Goal: Information Seeking & Learning: Check status

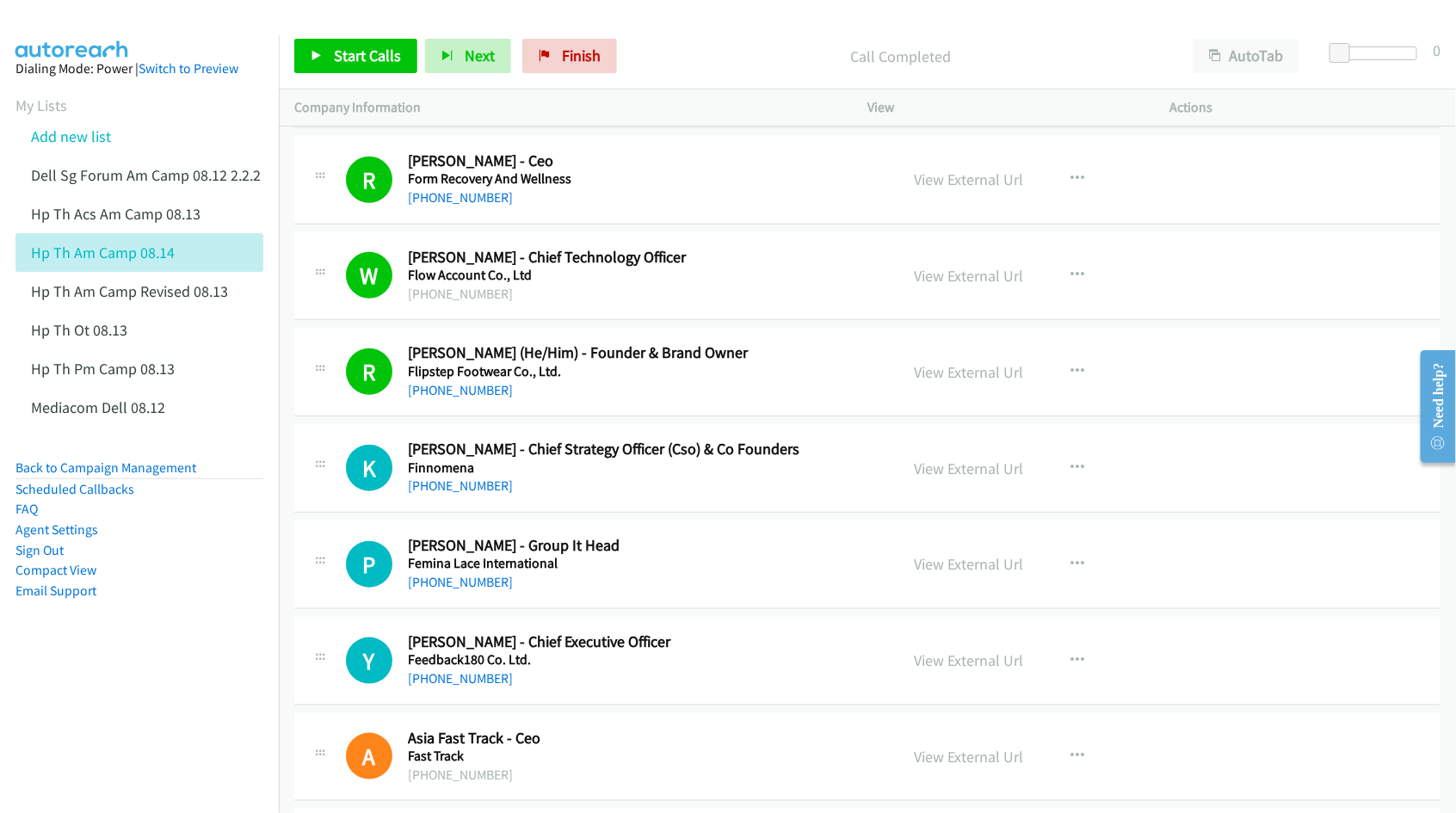
scroll to position [6453, 0]
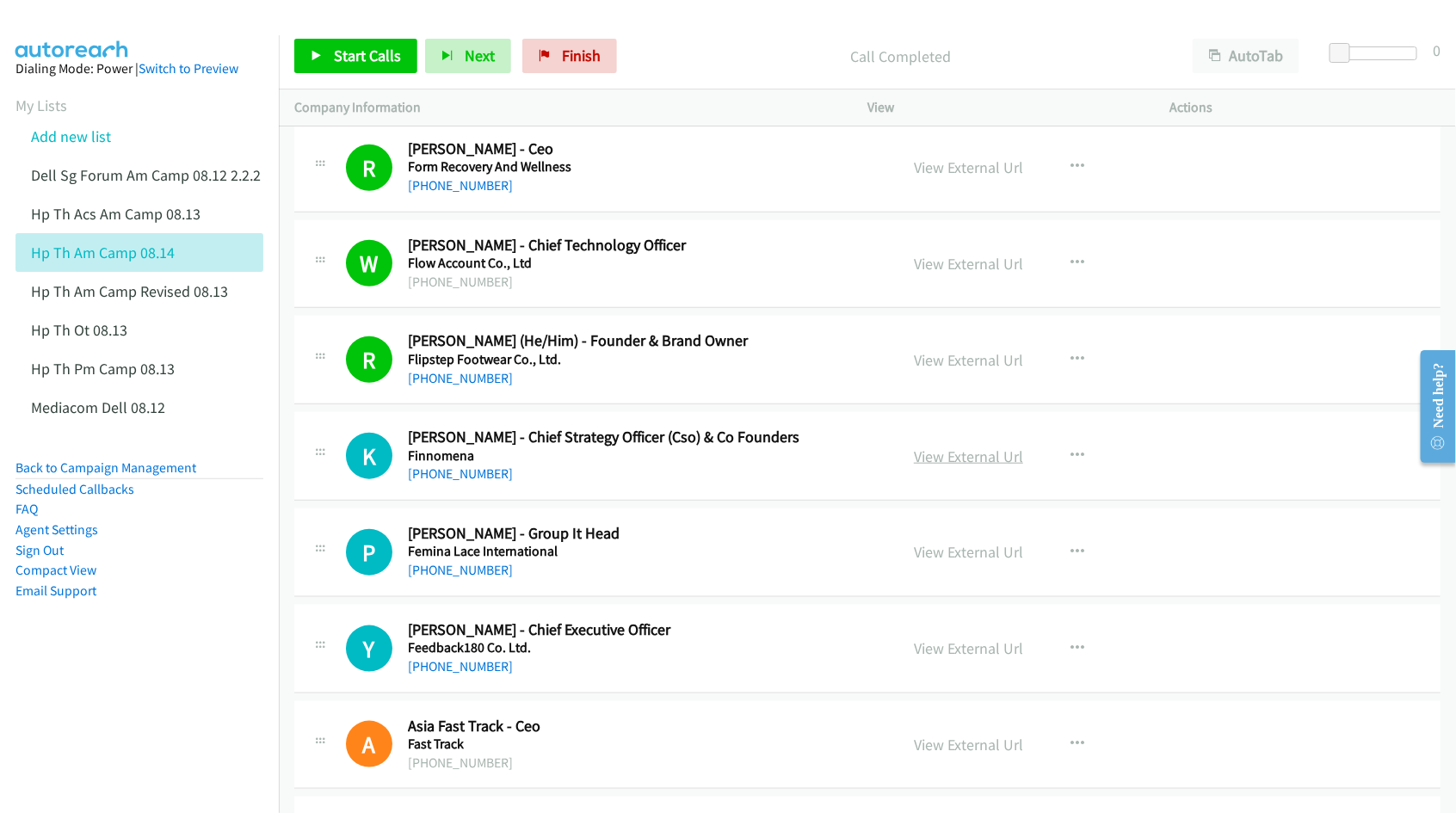
click at [923, 463] on link "View External Url" at bounding box center [968, 457] width 109 height 20
click at [949, 561] on link "View External Url" at bounding box center [968, 552] width 109 height 20
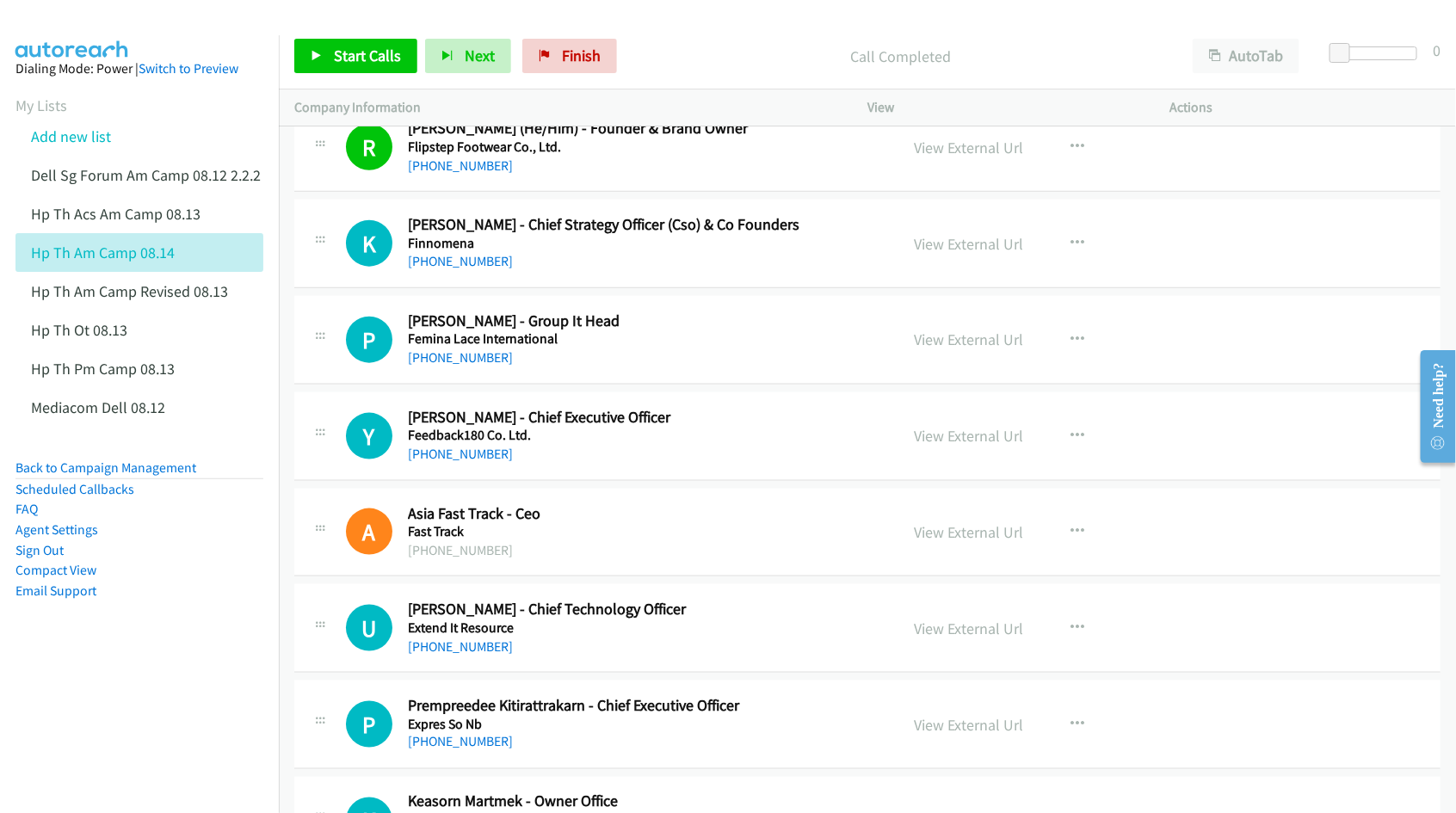
scroll to position [6668, 0]
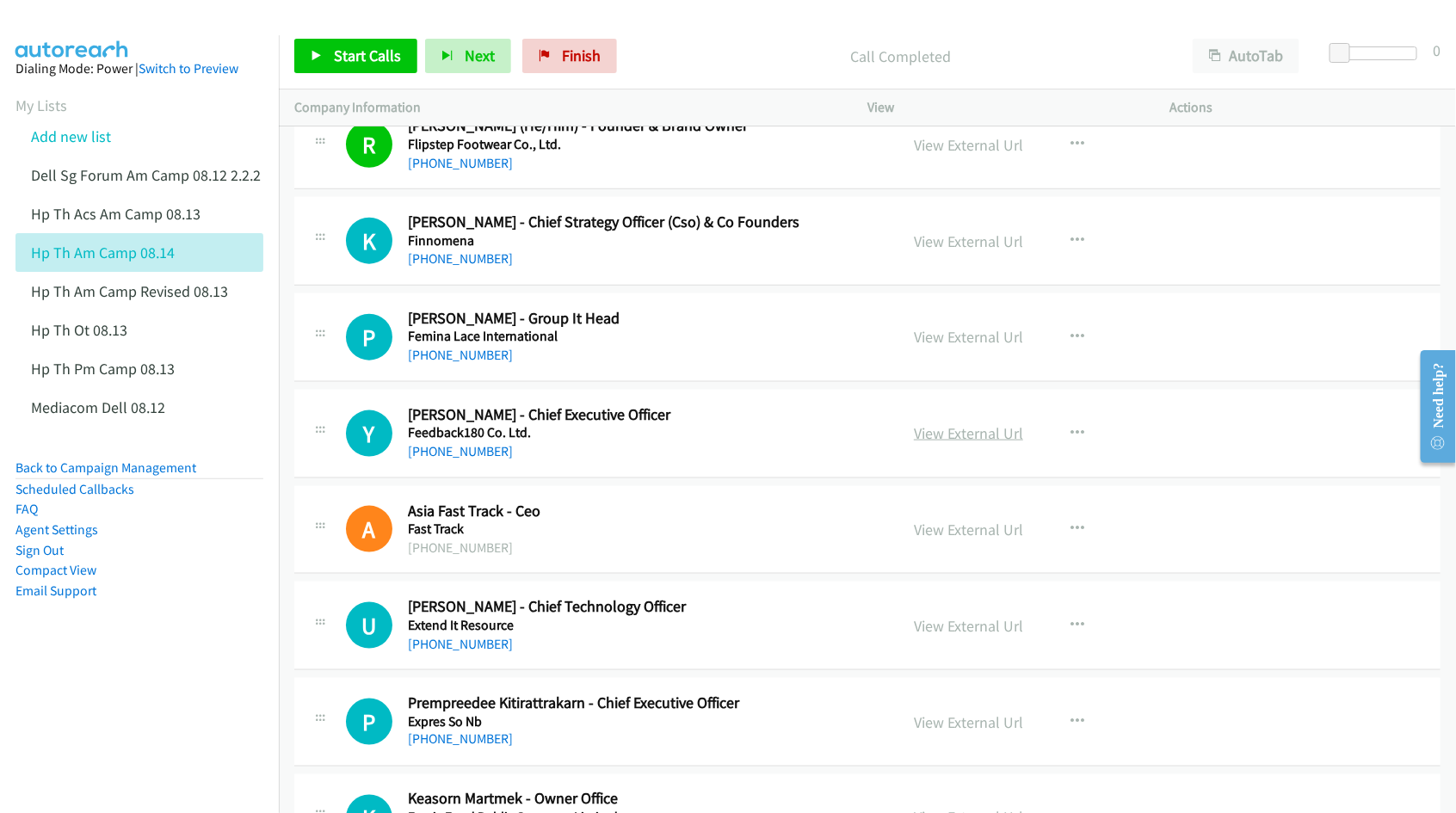
click at [955, 443] on link "View External Url" at bounding box center [968, 433] width 109 height 20
click at [949, 539] on link "View External Url" at bounding box center [968, 529] width 109 height 20
click at [944, 634] on link "View External Url" at bounding box center [968, 626] width 109 height 20
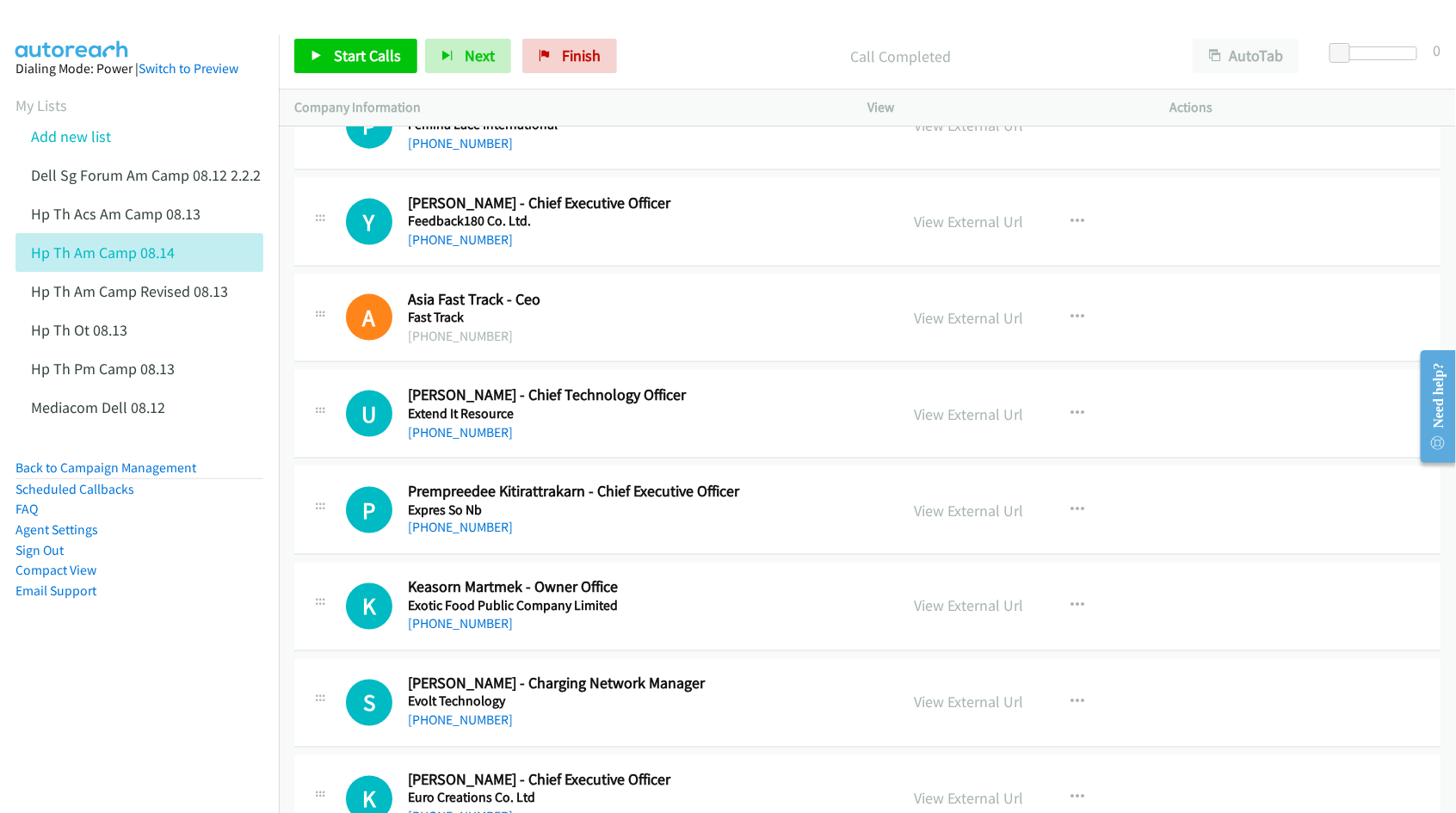
scroll to position [6883, 0]
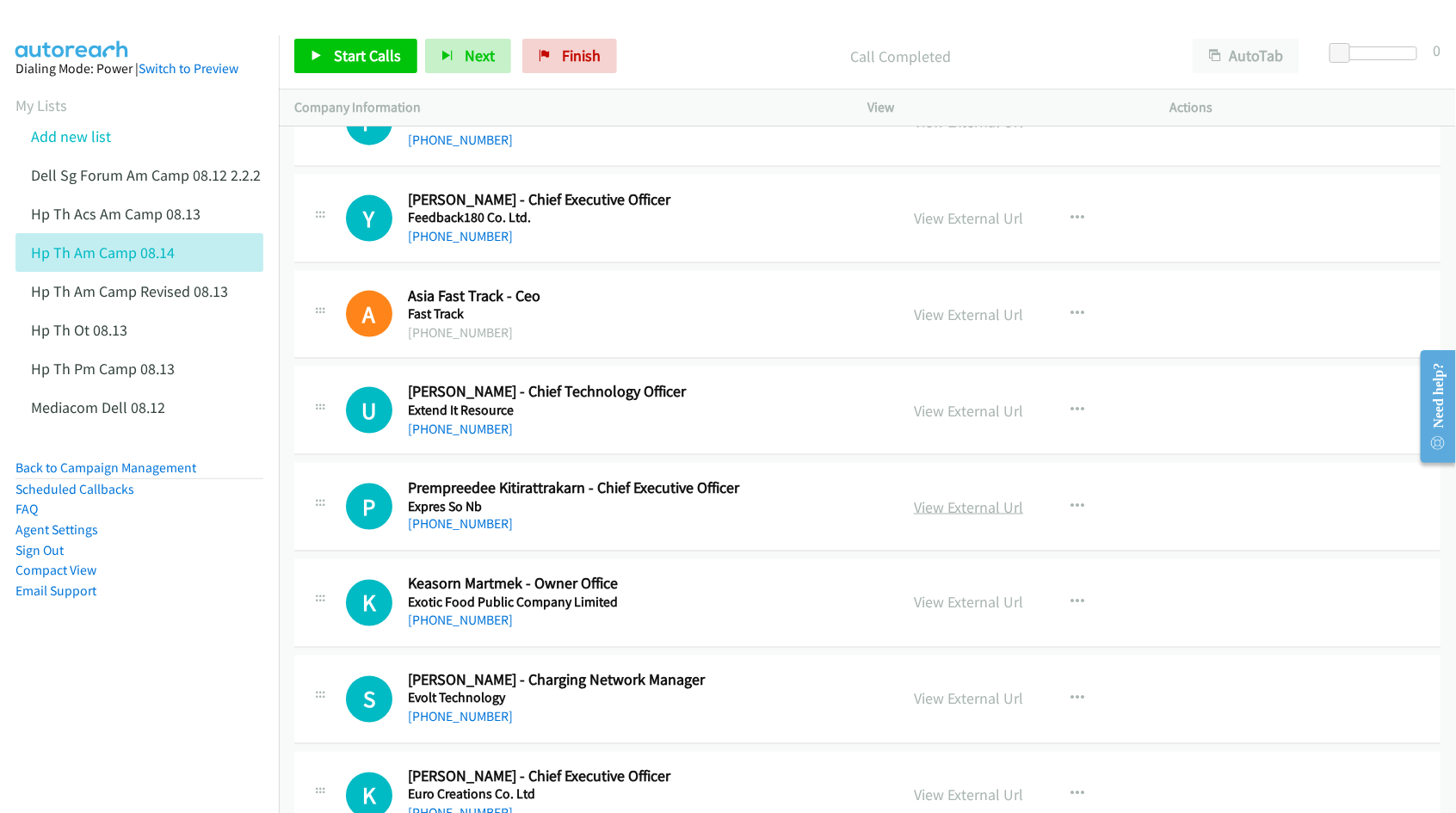
click at [944, 517] on link "View External Url" at bounding box center [968, 508] width 109 height 20
click at [956, 613] on link "View External Url" at bounding box center [968, 603] width 109 height 20
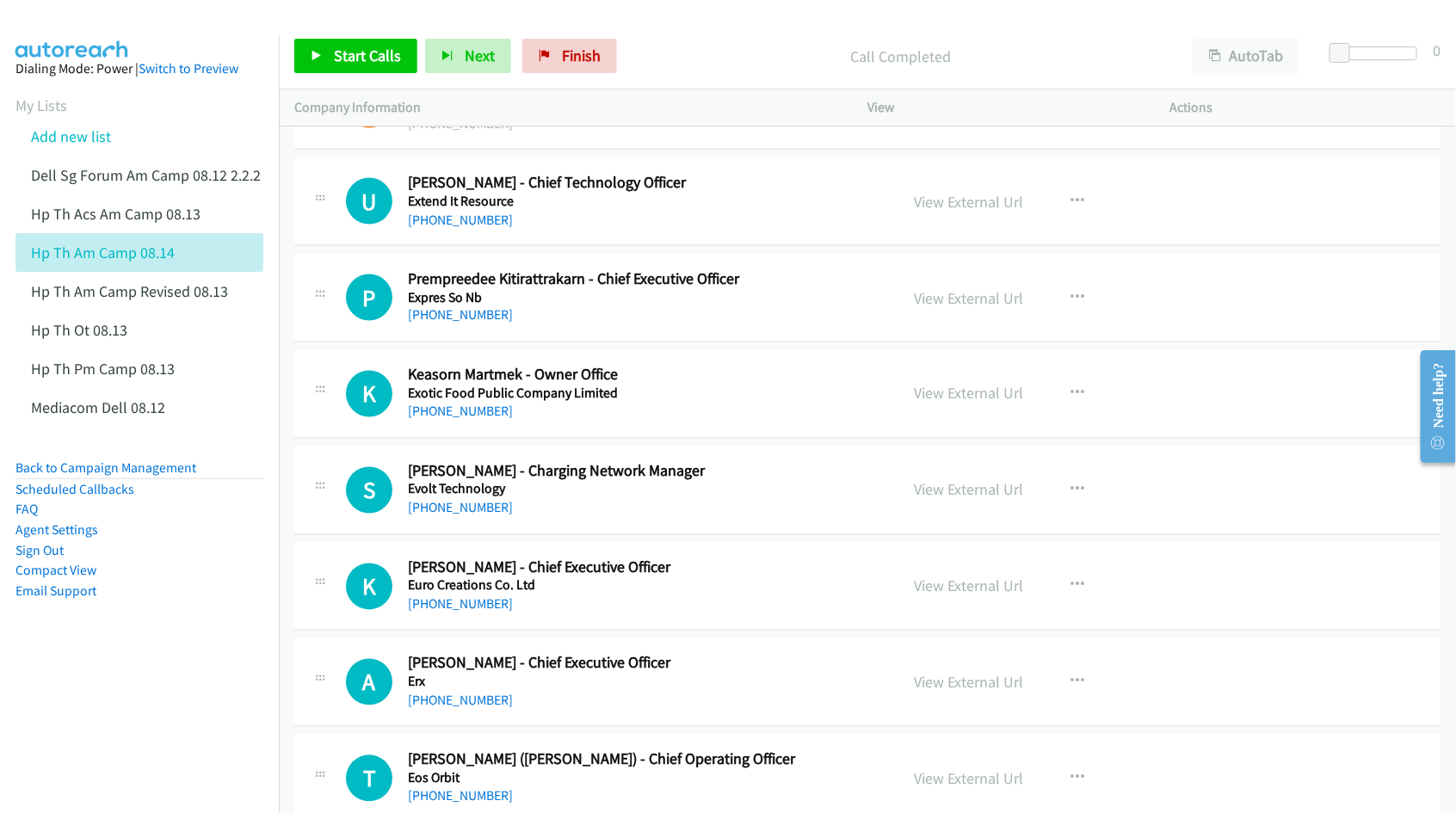
scroll to position [7098, 0]
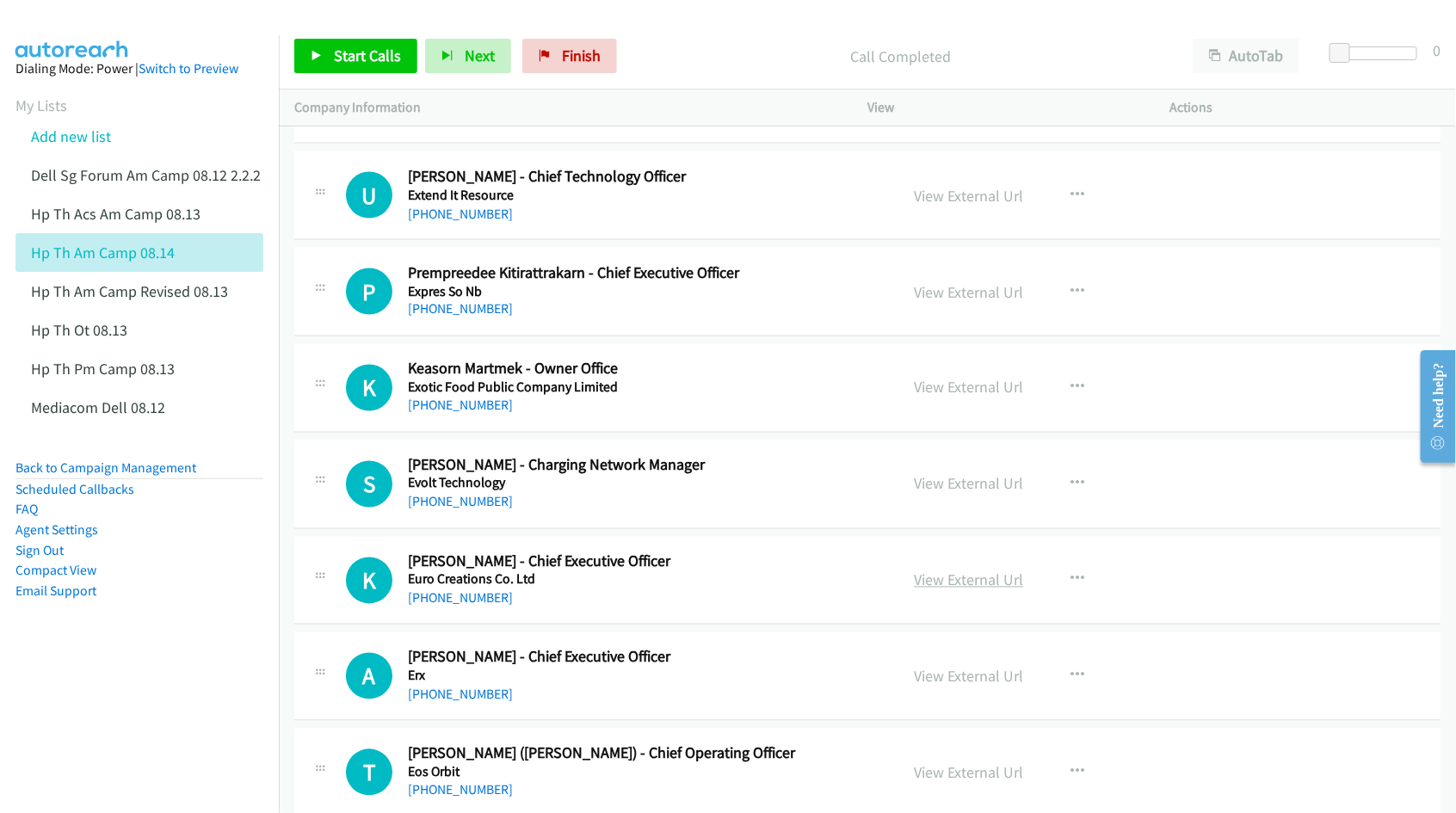
click at [950, 590] on link "View External Url" at bounding box center [968, 580] width 109 height 20
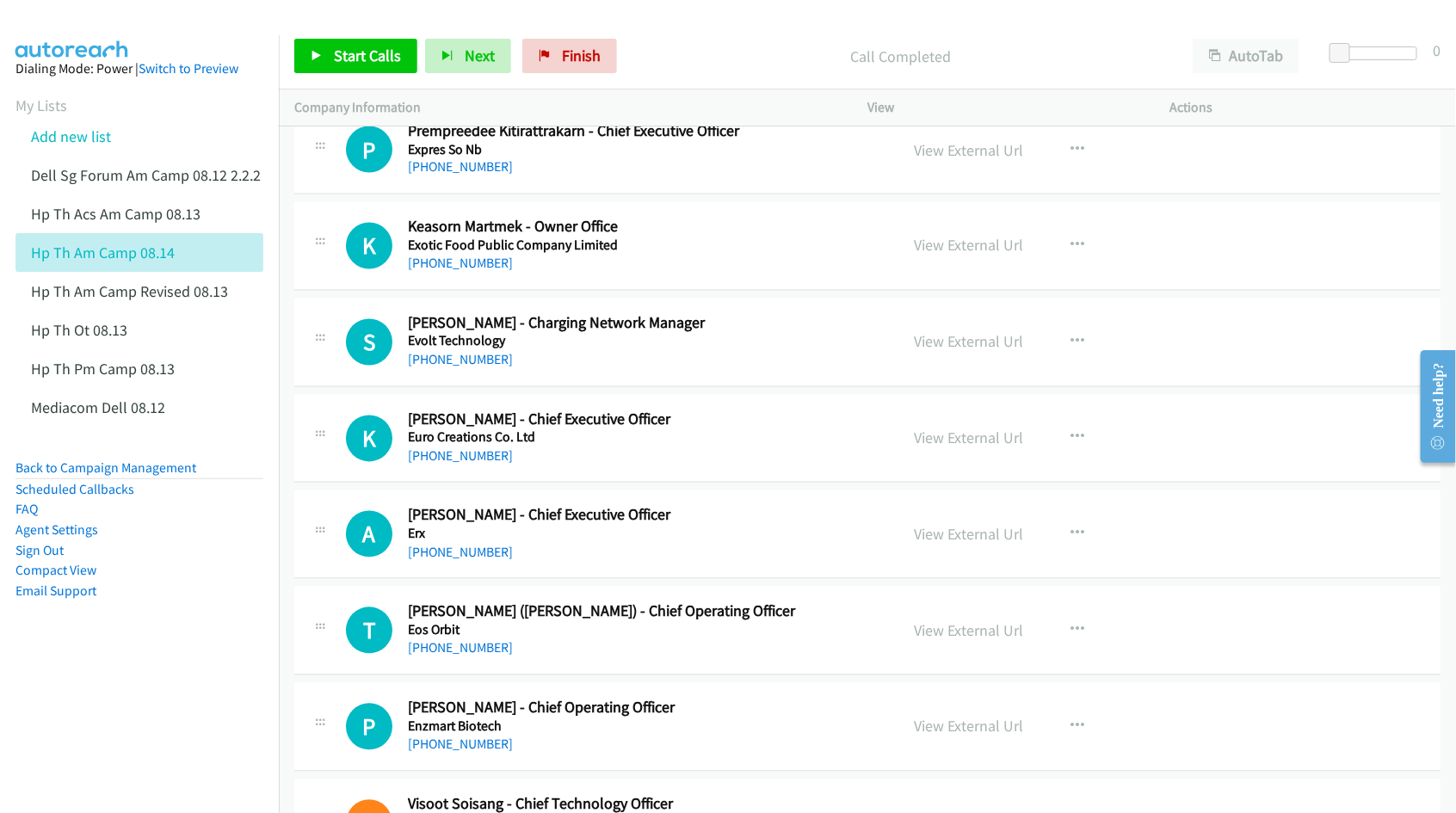
scroll to position [7313, 0]
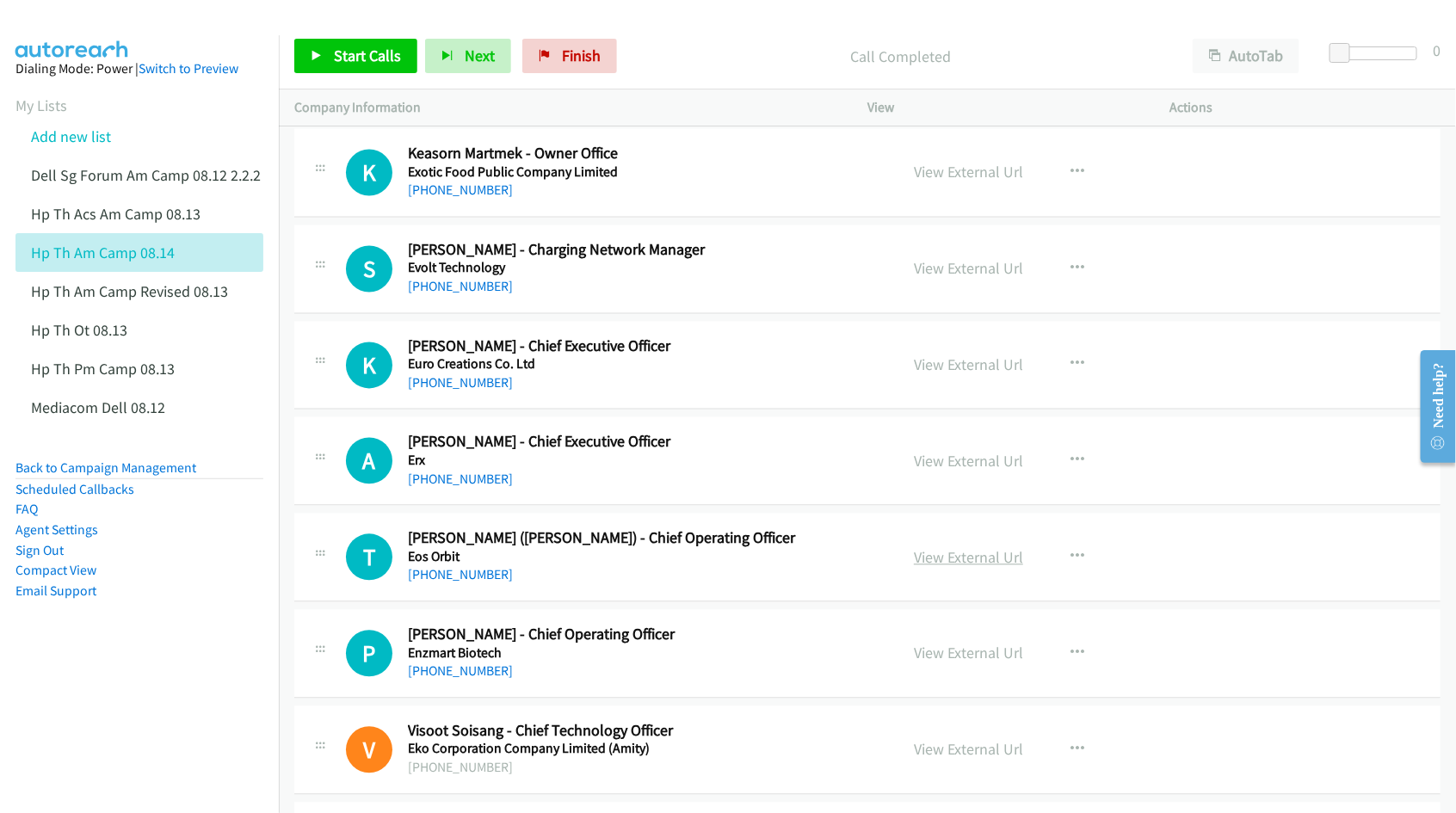
click at [953, 568] on link "View External Url" at bounding box center [968, 558] width 109 height 20
click at [961, 664] on link "View External Url" at bounding box center [968, 654] width 109 height 20
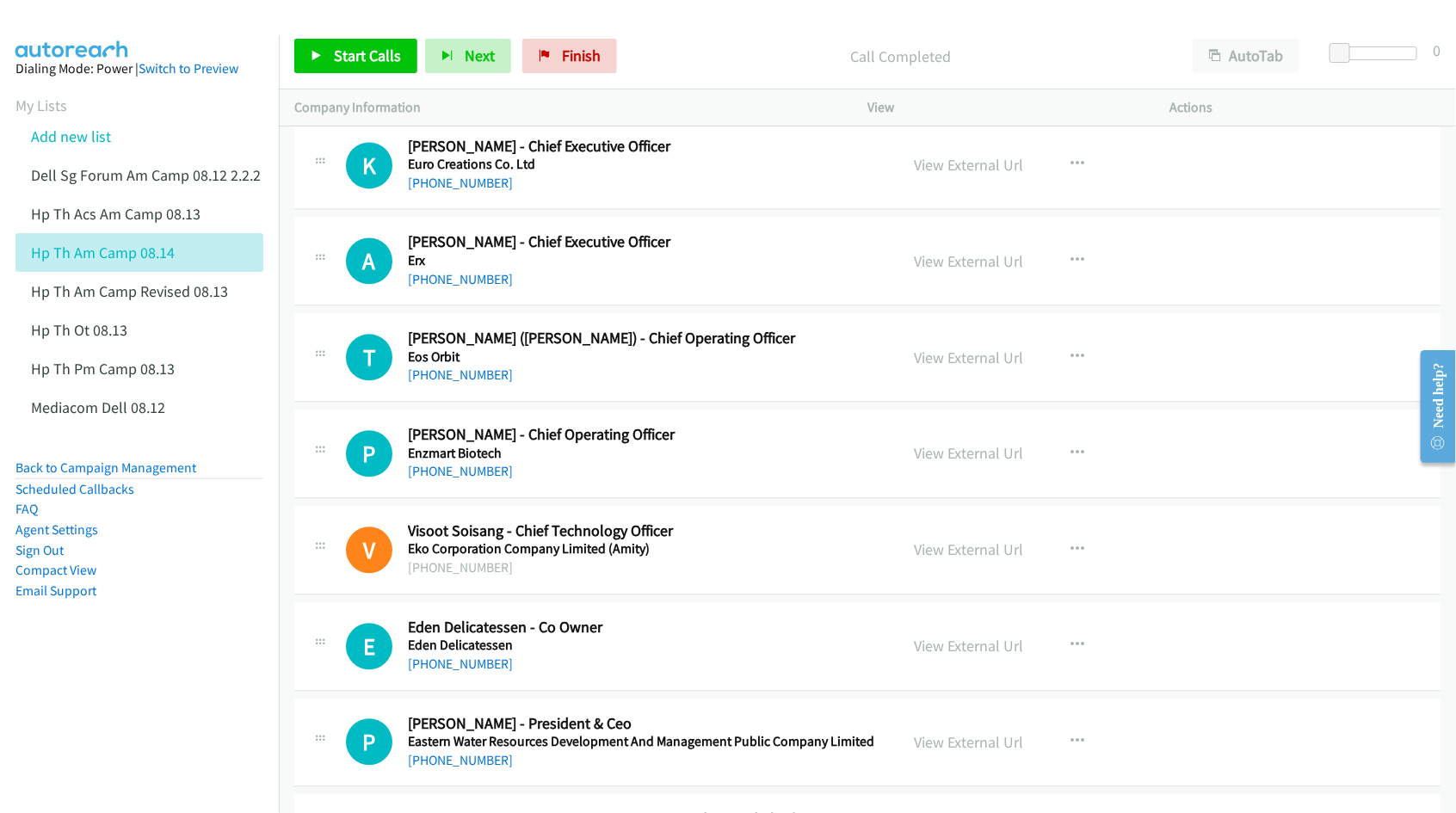
scroll to position [7529, 0]
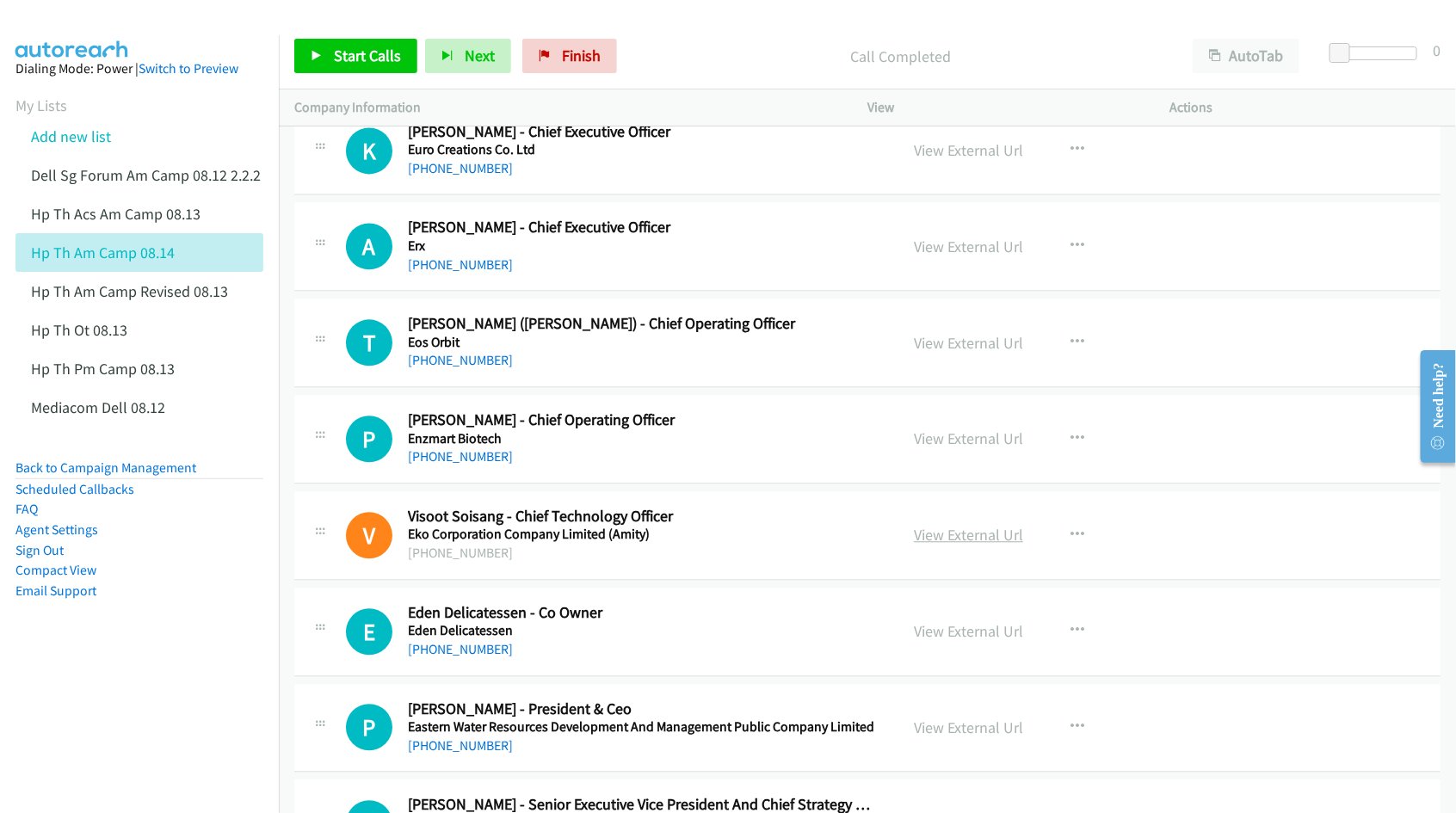
click at [938, 544] on link "View External Url" at bounding box center [968, 534] width 109 height 20
click at [942, 639] on link "View External Url" at bounding box center [968, 631] width 109 height 20
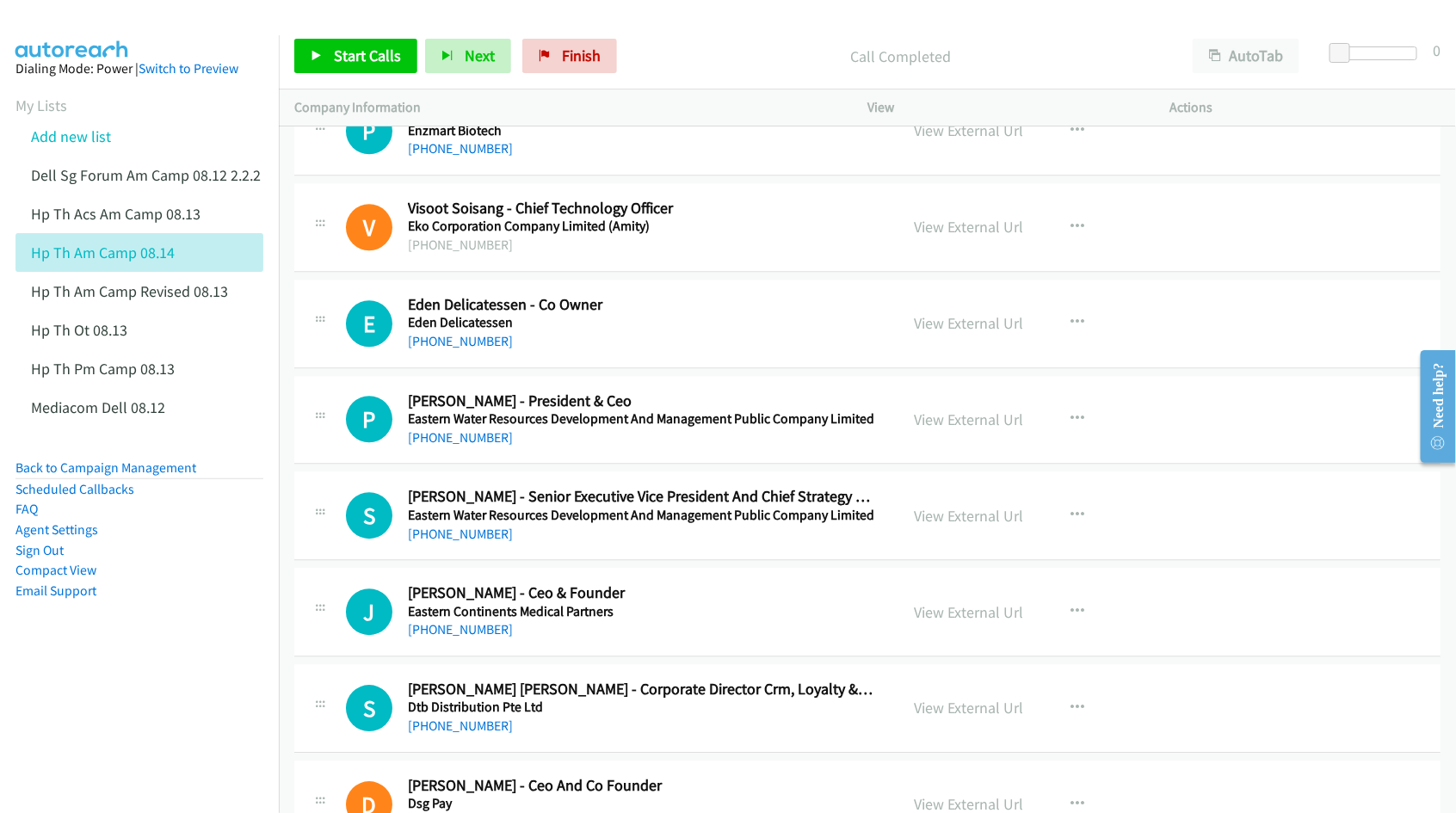
scroll to position [7851, 0]
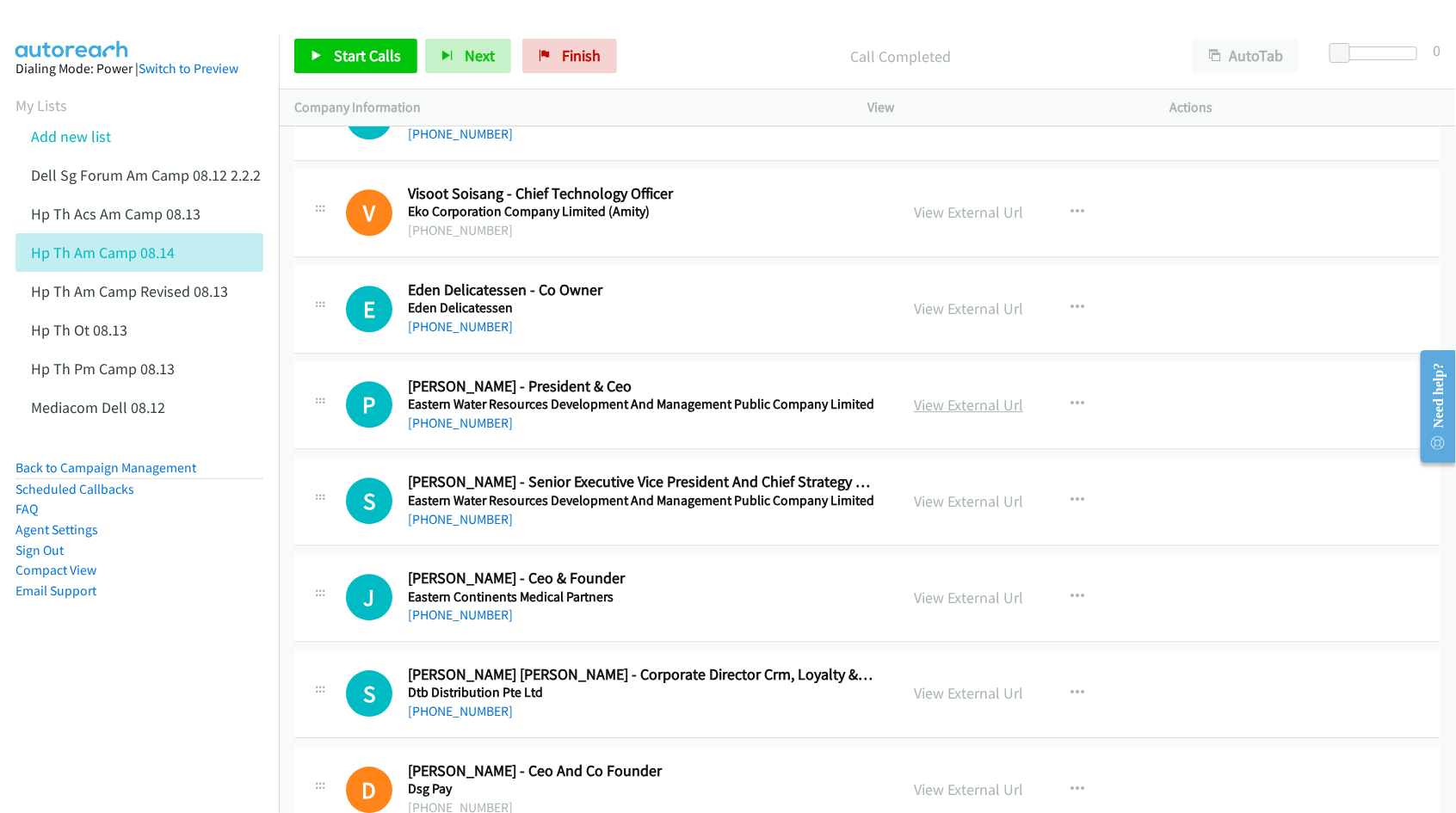
click at [956, 415] on link "View External Url" at bounding box center [968, 405] width 109 height 20
click at [946, 511] on link "View External Url" at bounding box center [968, 502] width 109 height 20
click at [938, 607] on link "View External Url" at bounding box center [968, 598] width 109 height 20
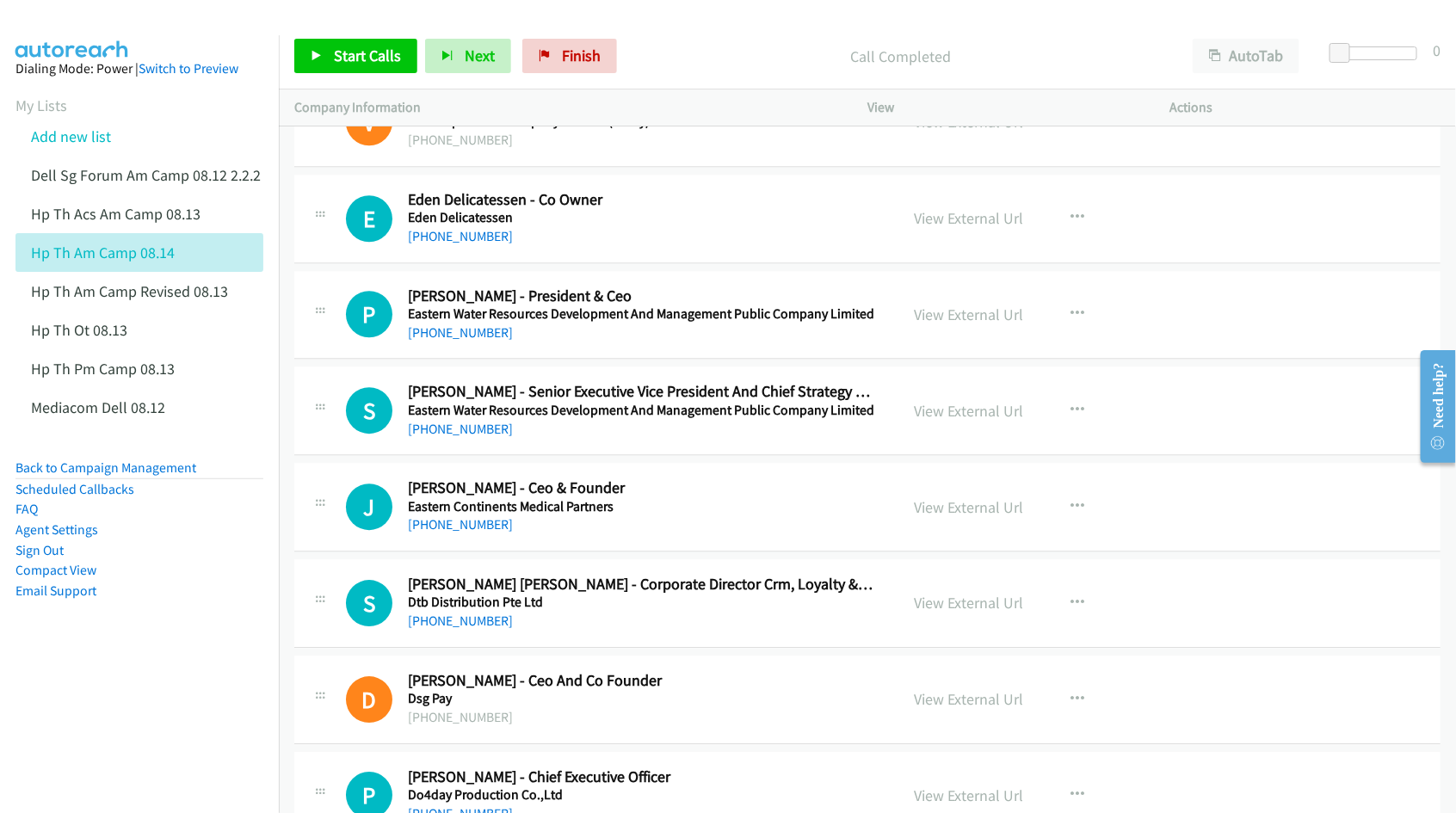
scroll to position [7959, 0]
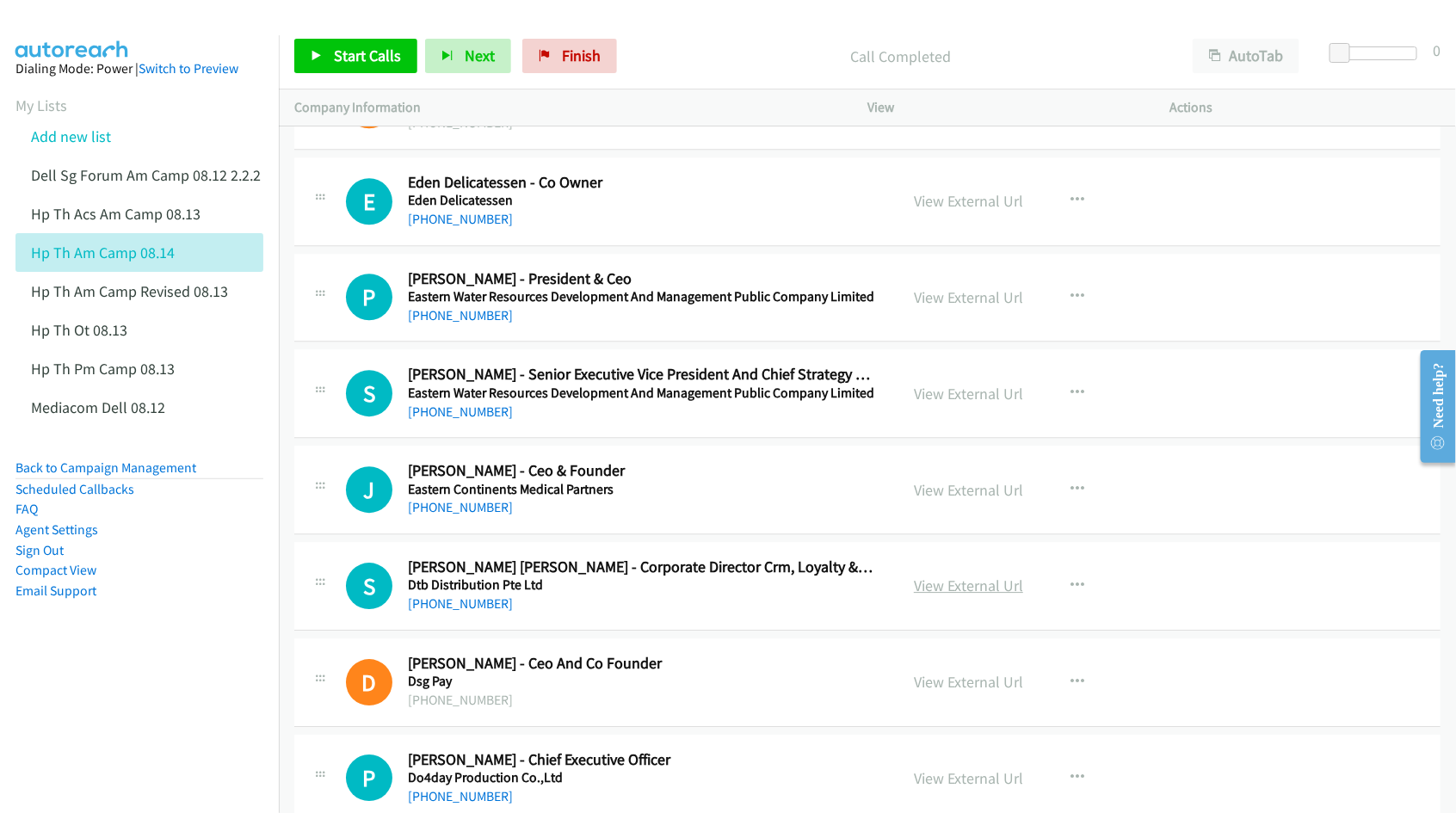
click at [970, 592] on link "View External Url" at bounding box center [968, 585] width 109 height 20
click at [956, 692] on link "View External Url" at bounding box center [968, 682] width 109 height 20
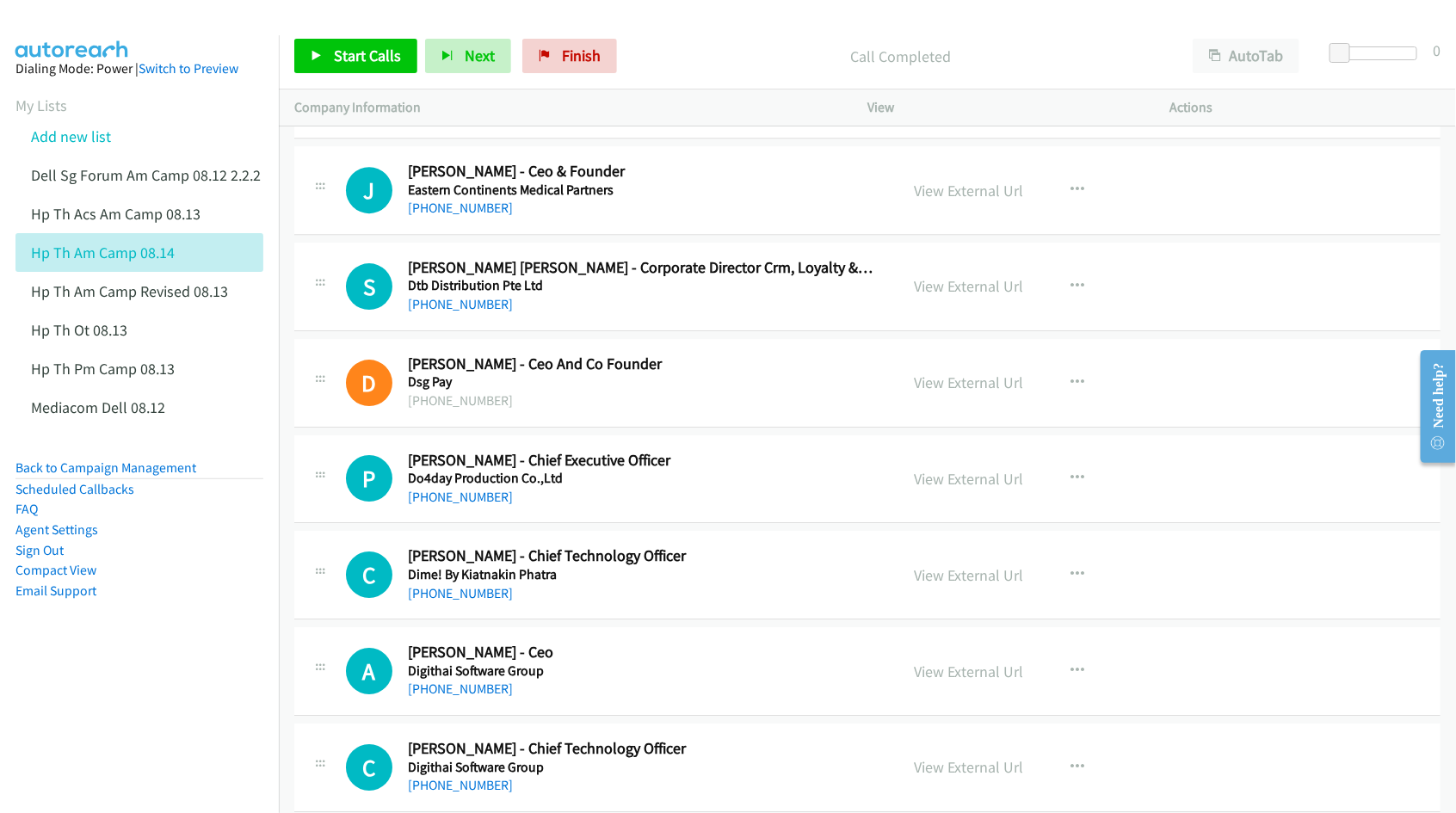
scroll to position [8281, 0]
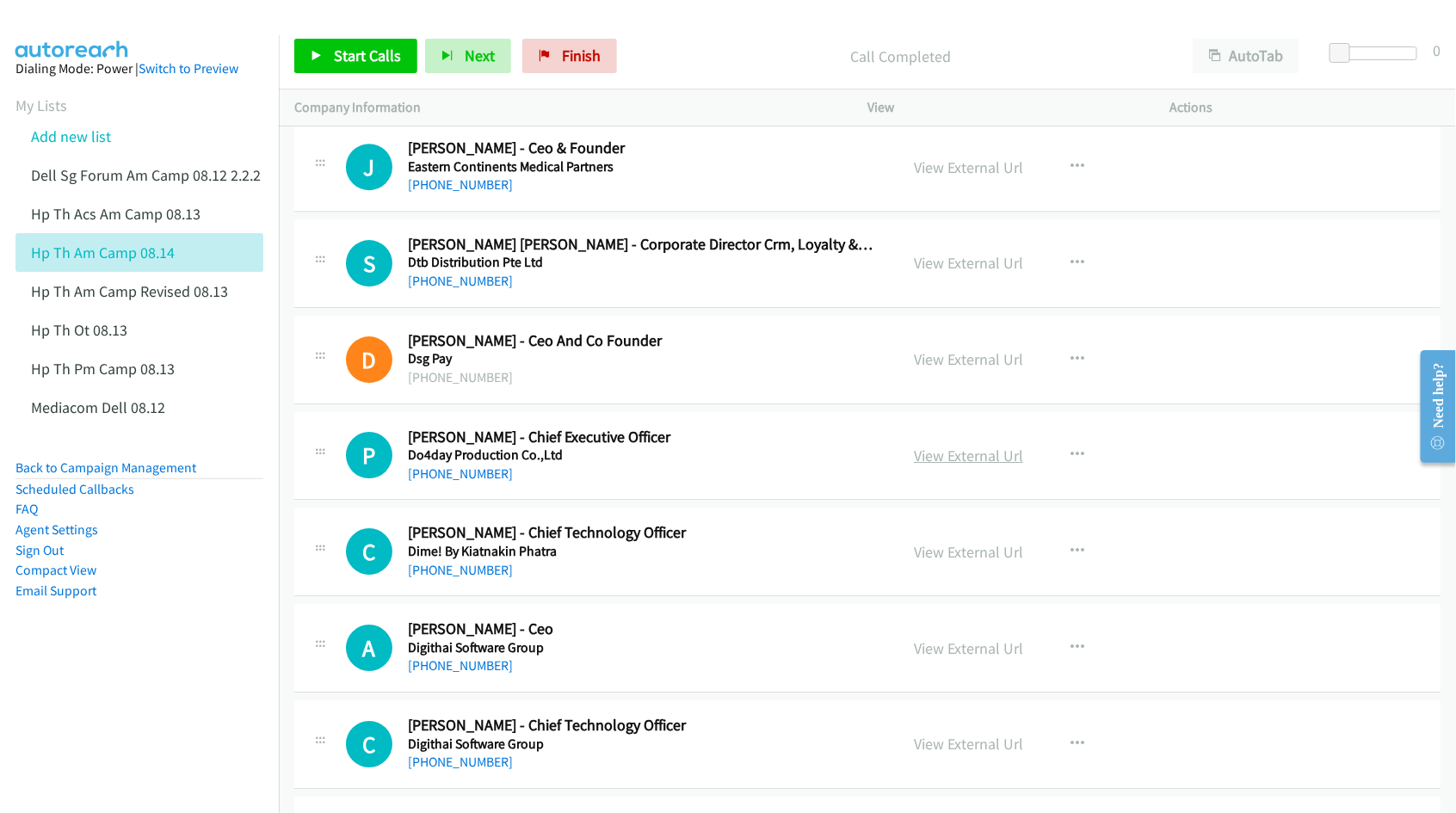
click at [936, 466] on link "View External Url" at bounding box center [968, 456] width 109 height 20
click at [939, 561] on link "View External Url" at bounding box center [968, 552] width 109 height 20
click at [931, 658] on link "View External Url" at bounding box center [968, 649] width 109 height 20
click at [924, 753] on link "View External Url" at bounding box center [968, 744] width 109 height 20
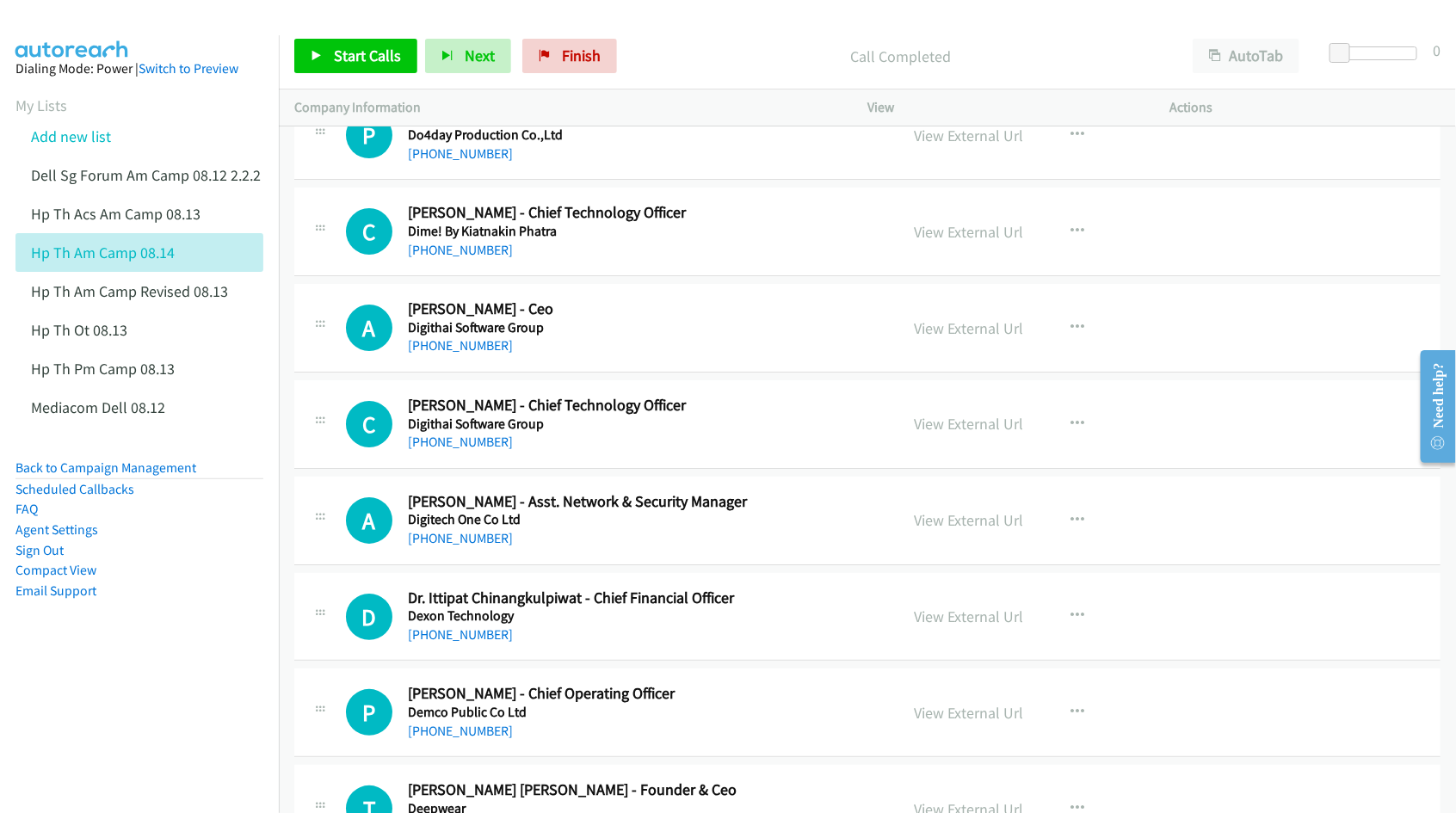
scroll to position [8604, 0]
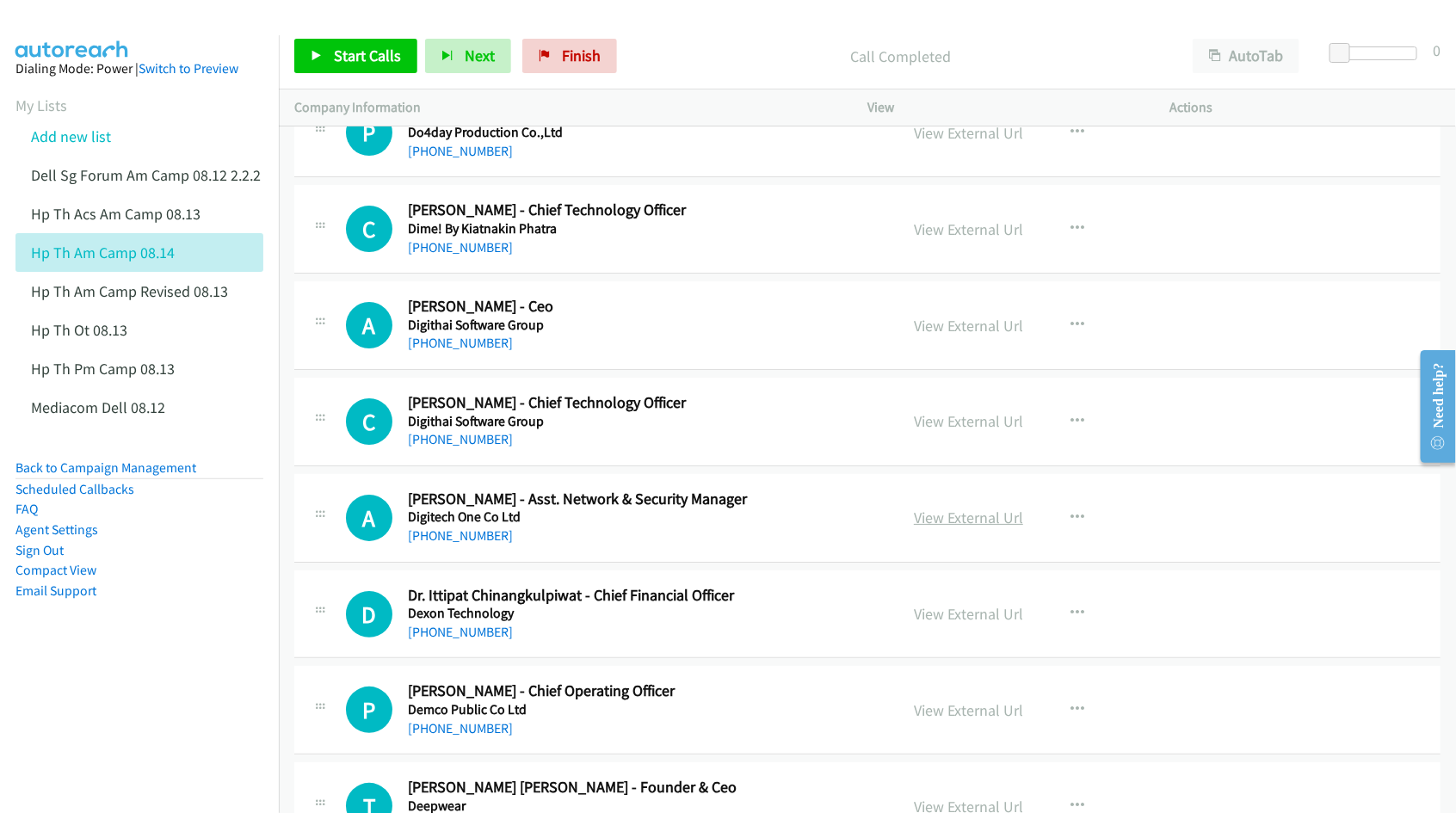
click at [944, 527] on link "View External Url" at bounding box center [968, 517] width 109 height 20
click at [939, 720] on link "View External Url" at bounding box center [968, 711] width 109 height 20
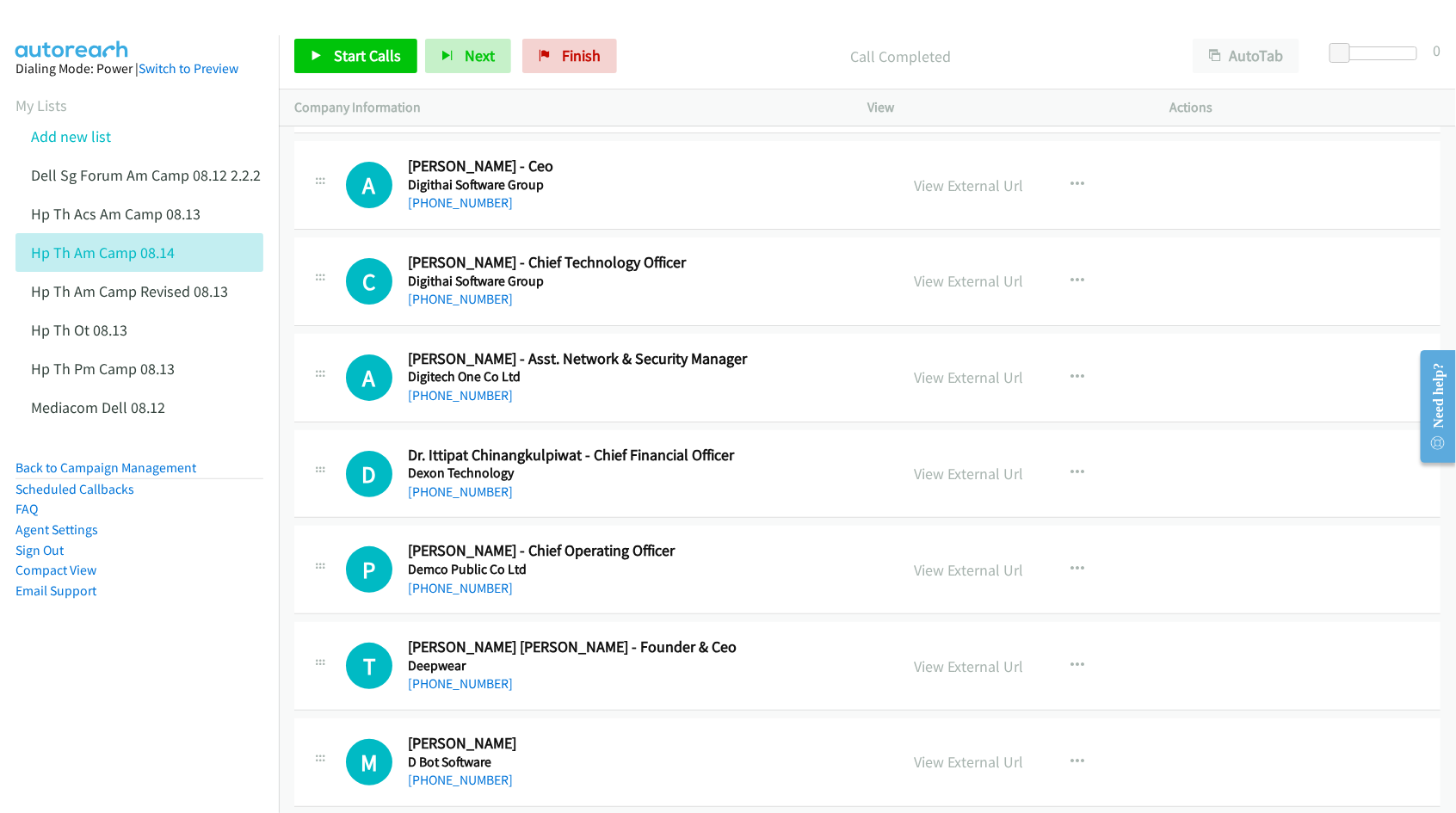
scroll to position [8819, 0]
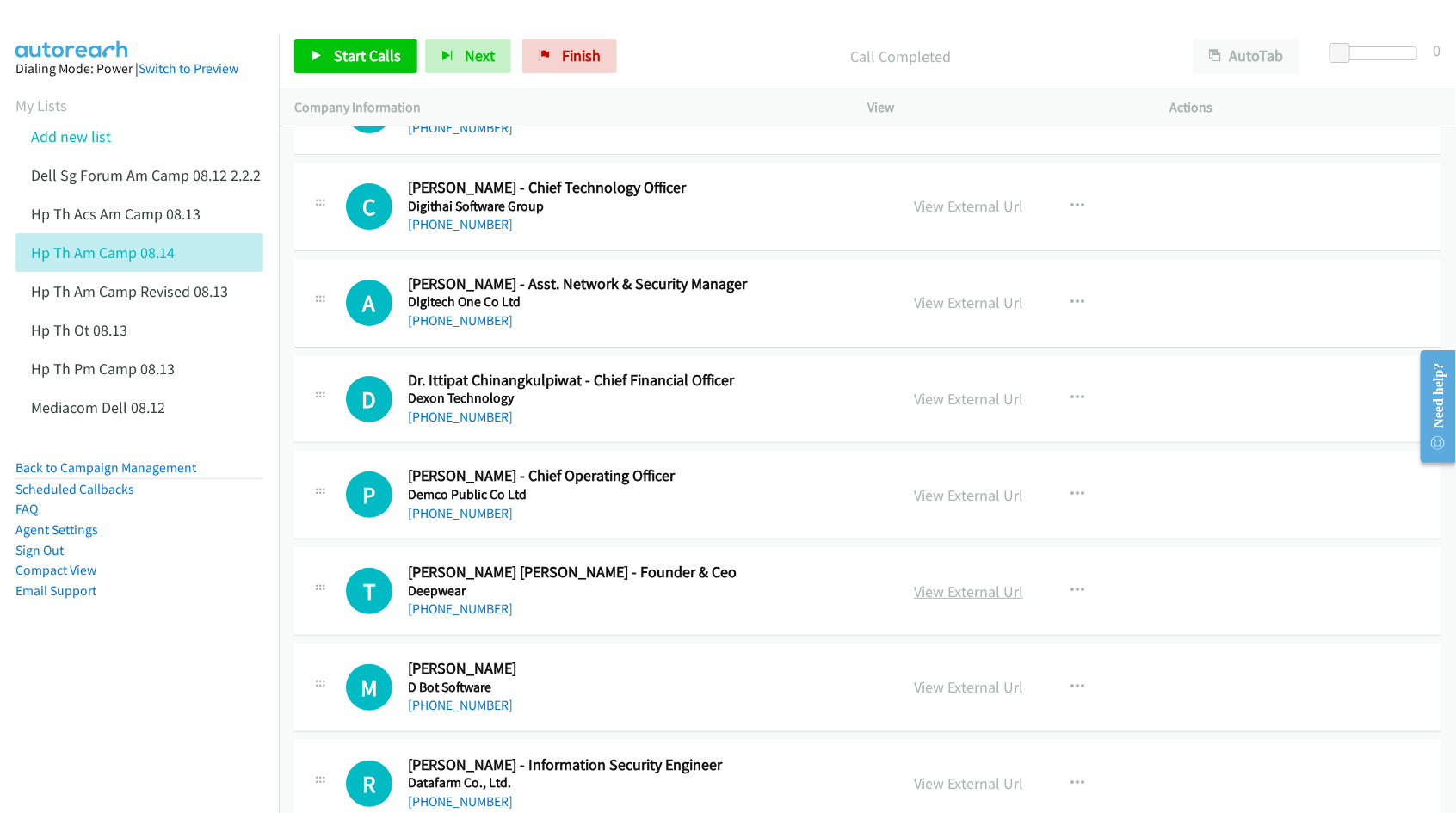
click at [951, 599] on link "View External Url" at bounding box center [968, 591] width 109 height 20
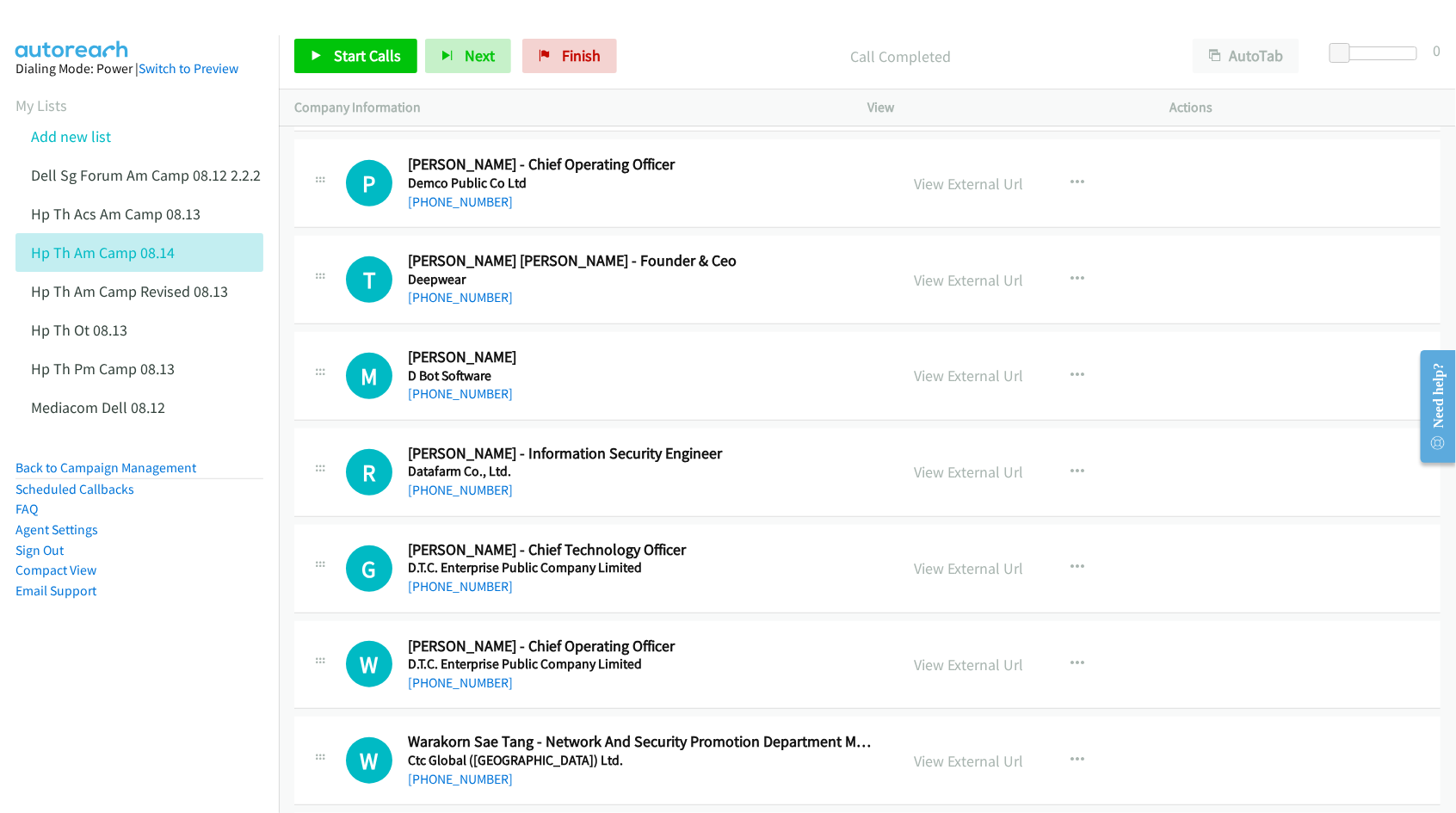
scroll to position [9142, 0]
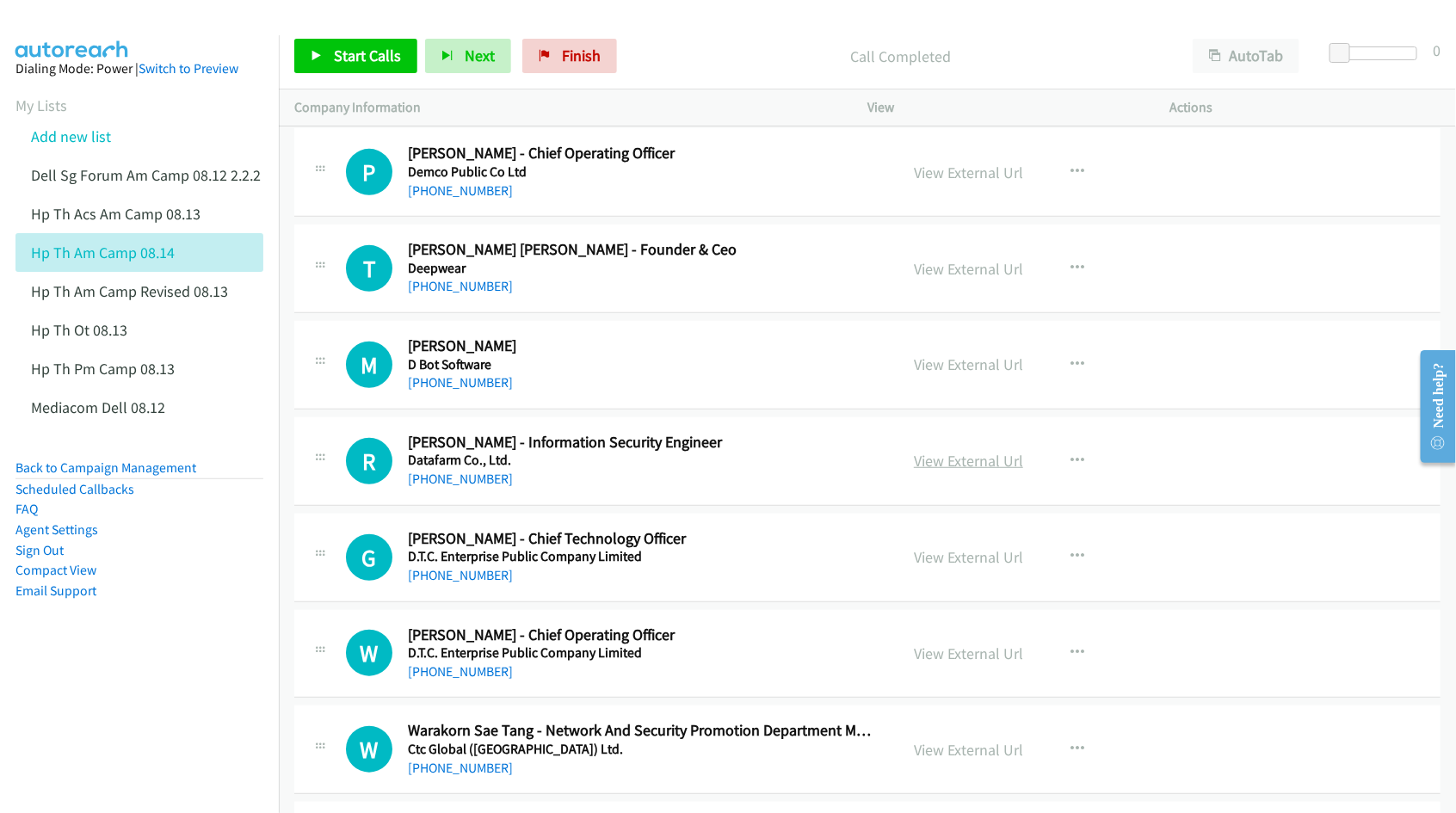
click at [956, 471] on link "View External Url" at bounding box center [968, 461] width 109 height 20
click at [952, 567] on link "View External Url" at bounding box center [968, 557] width 109 height 20
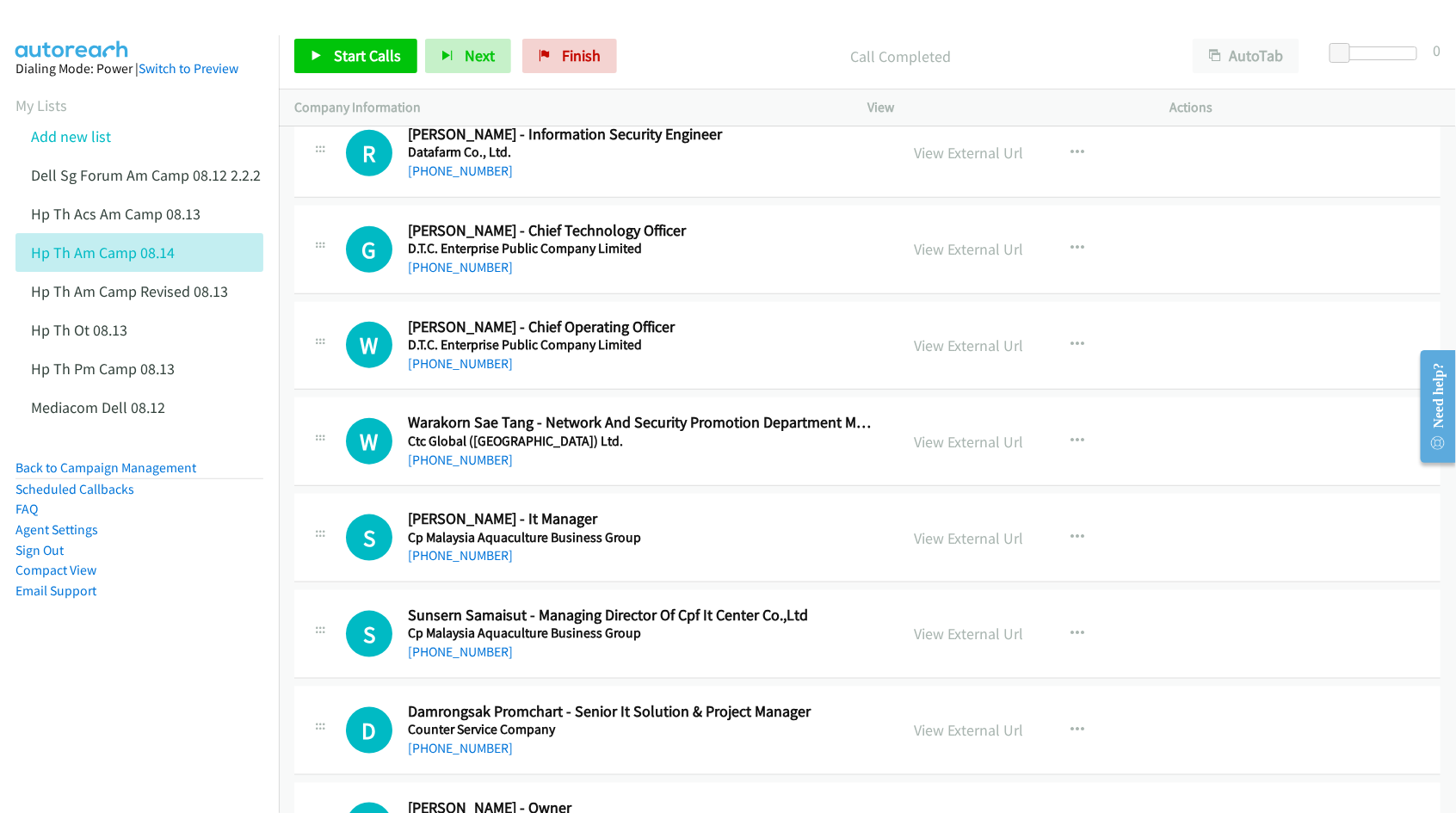
scroll to position [9464, 0]
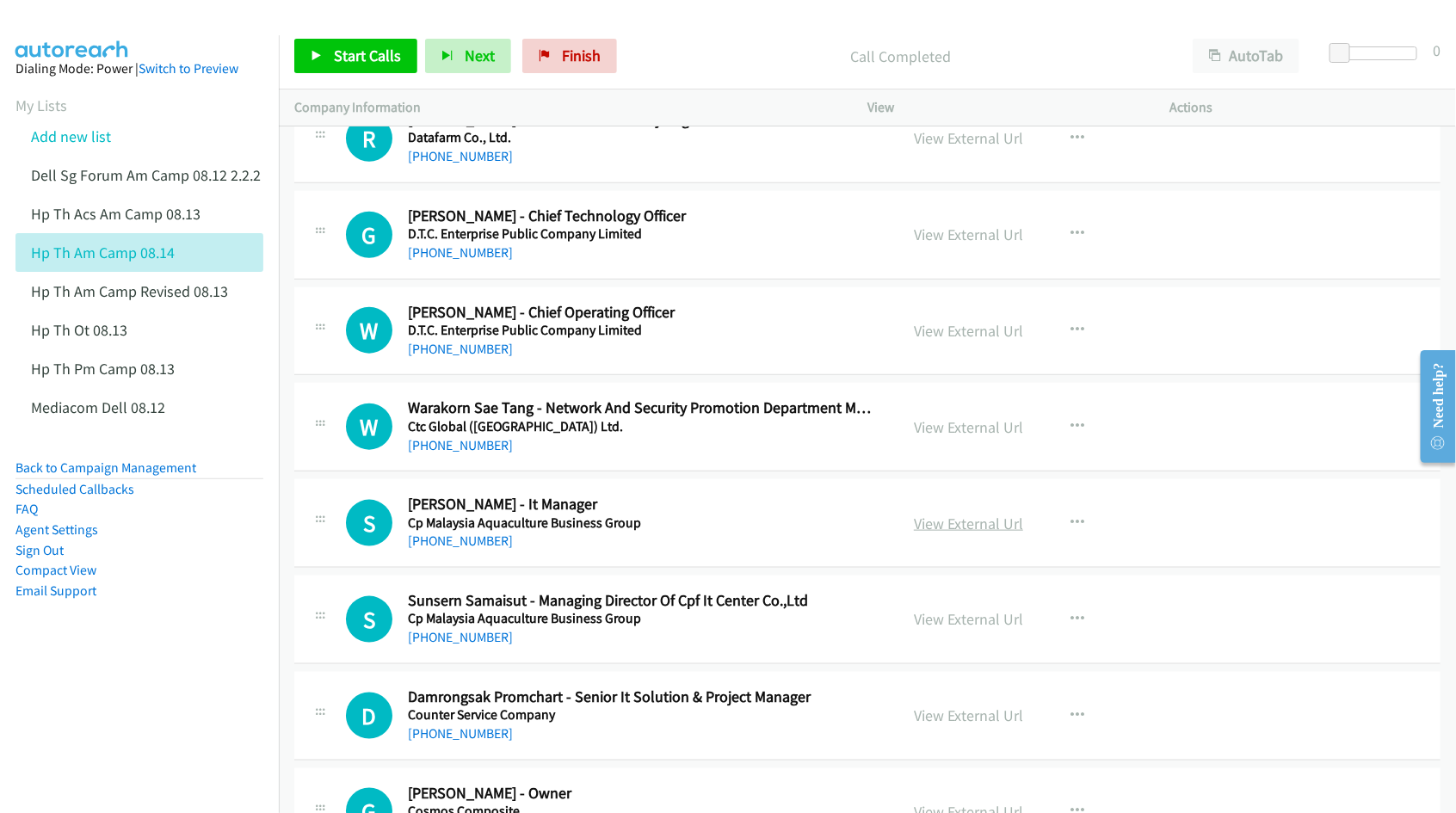
click at [936, 533] on link "View External Url" at bounding box center [968, 523] width 109 height 20
click at [951, 629] on link "View External Url" at bounding box center [968, 619] width 109 height 20
click at [942, 725] on link "View External Url" at bounding box center [968, 715] width 109 height 20
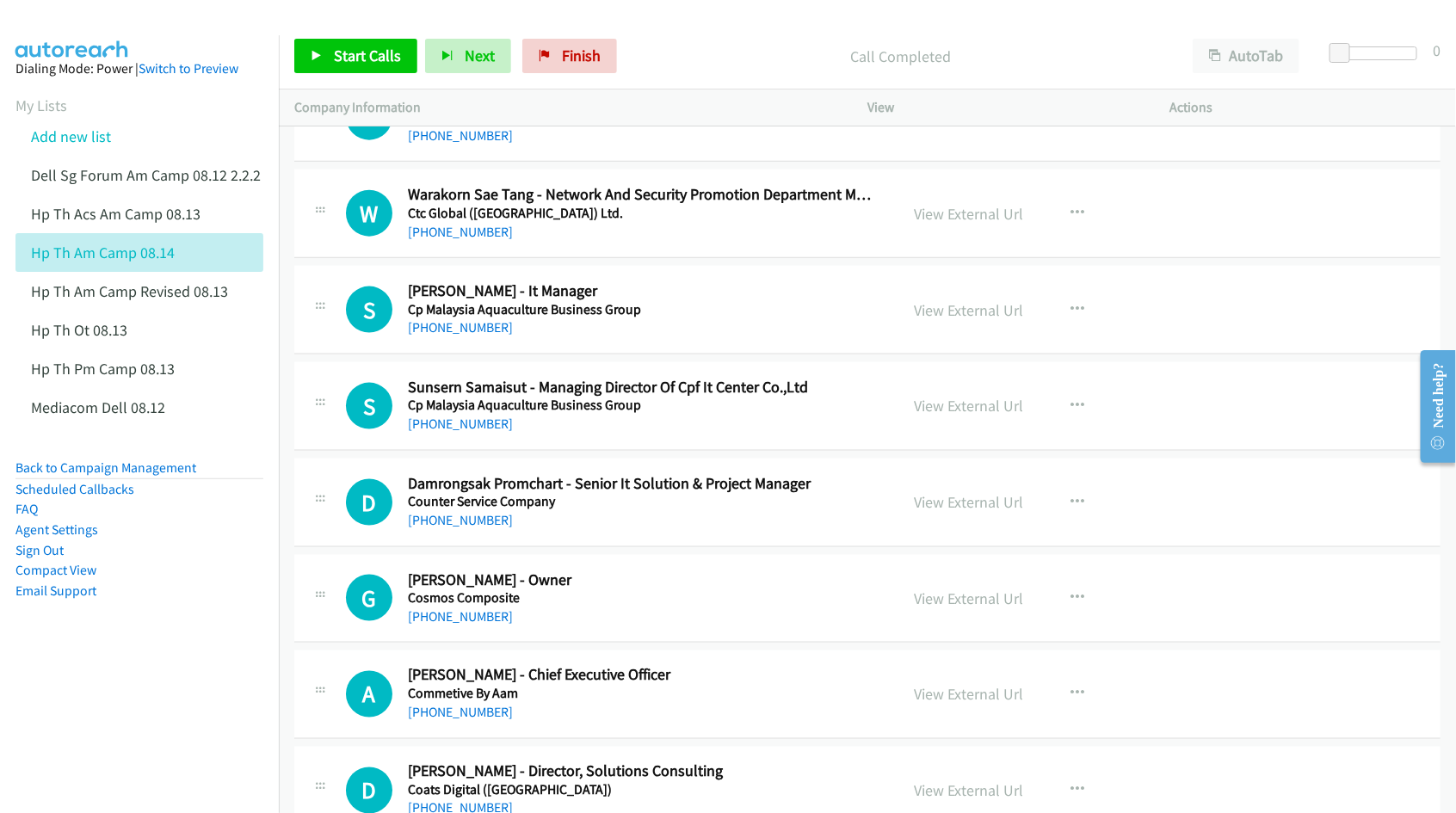
scroll to position [9679, 0]
click at [935, 607] on link "View External Url" at bounding box center [968, 597] width 109 height 20
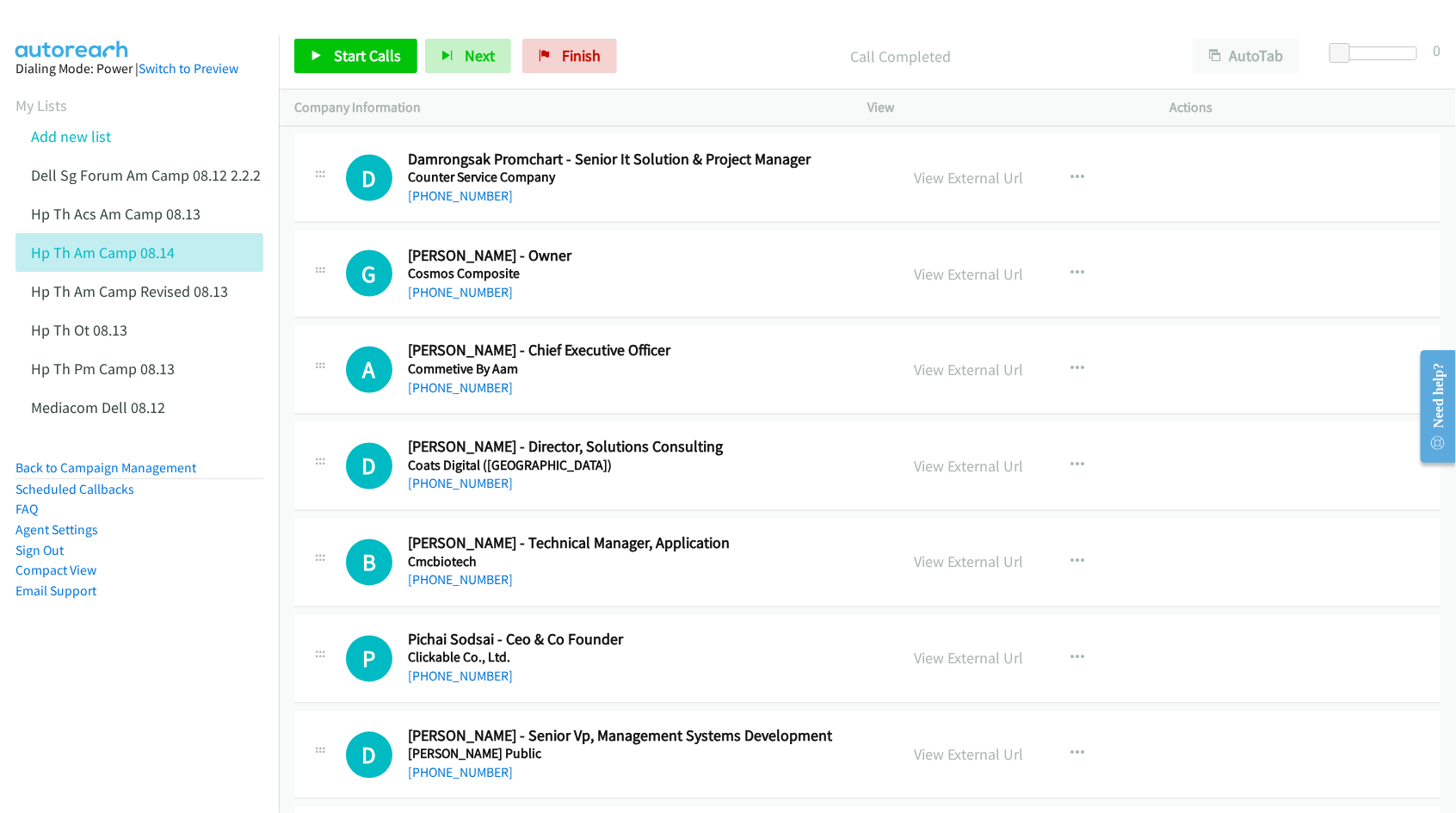
scroll to position [10109, 0]
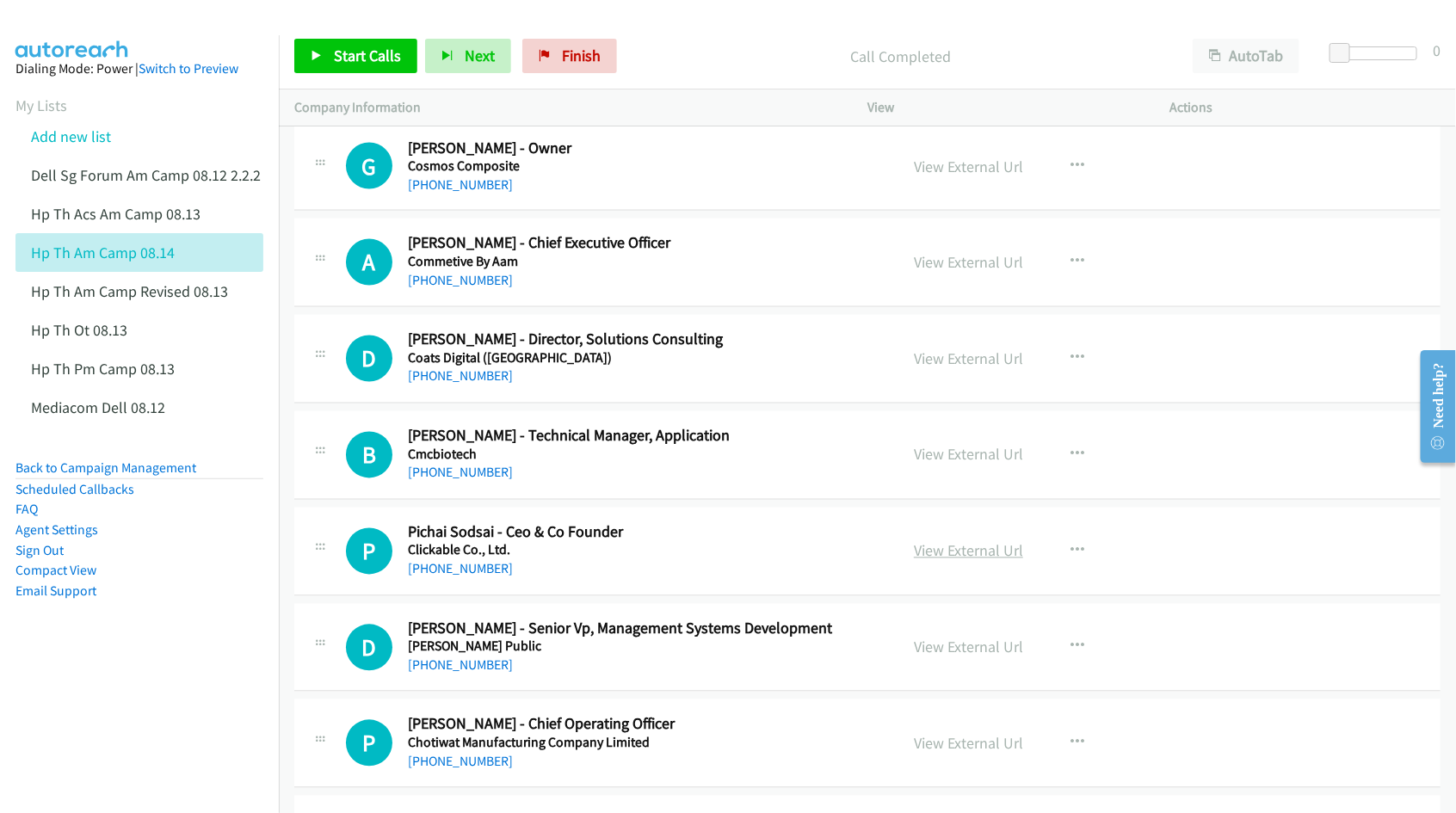
click at [944, 561] on link "View External Url" at bounding box center [968, 551] width 109 height 20
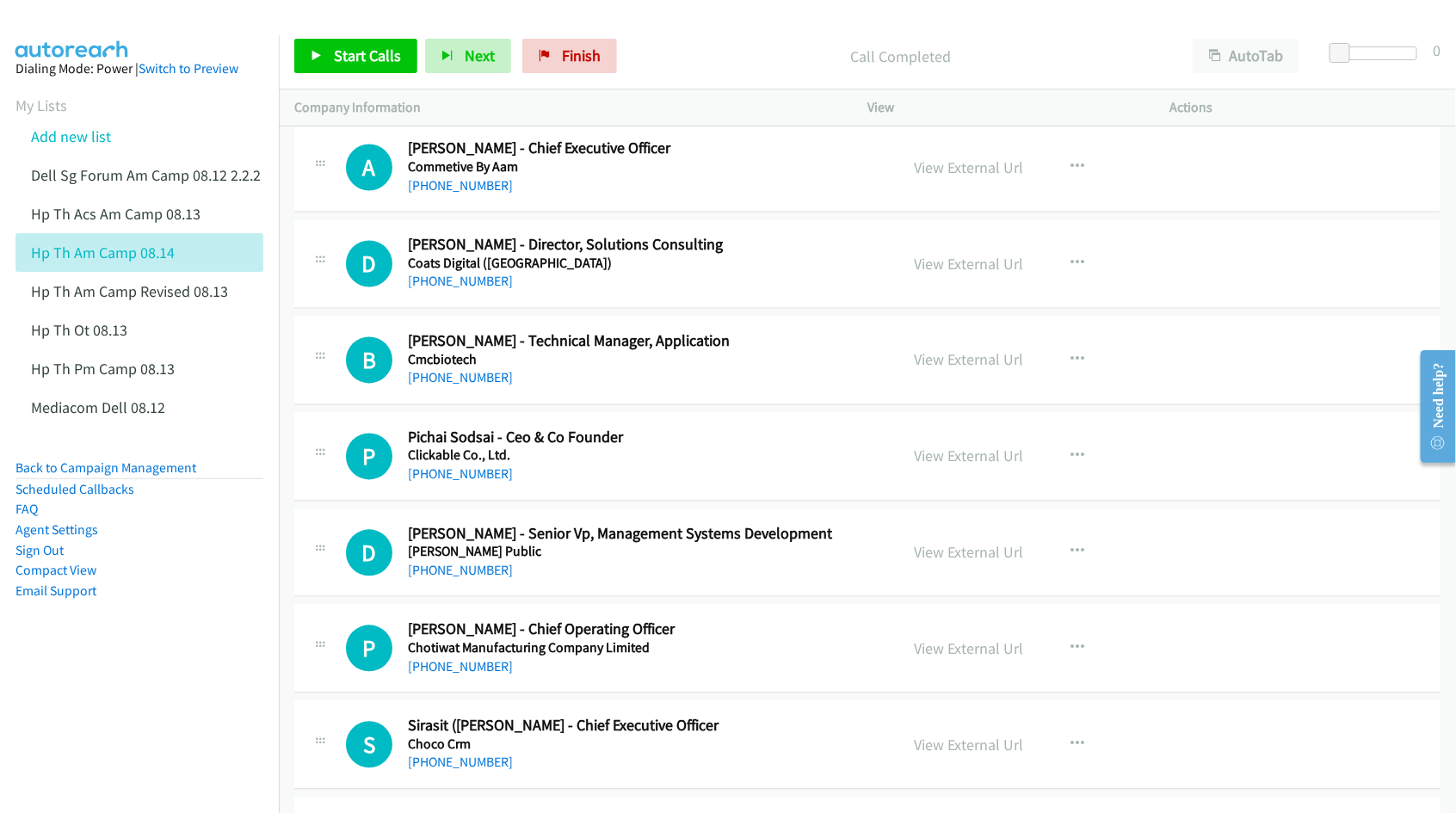
scroll to position [10218, 0]
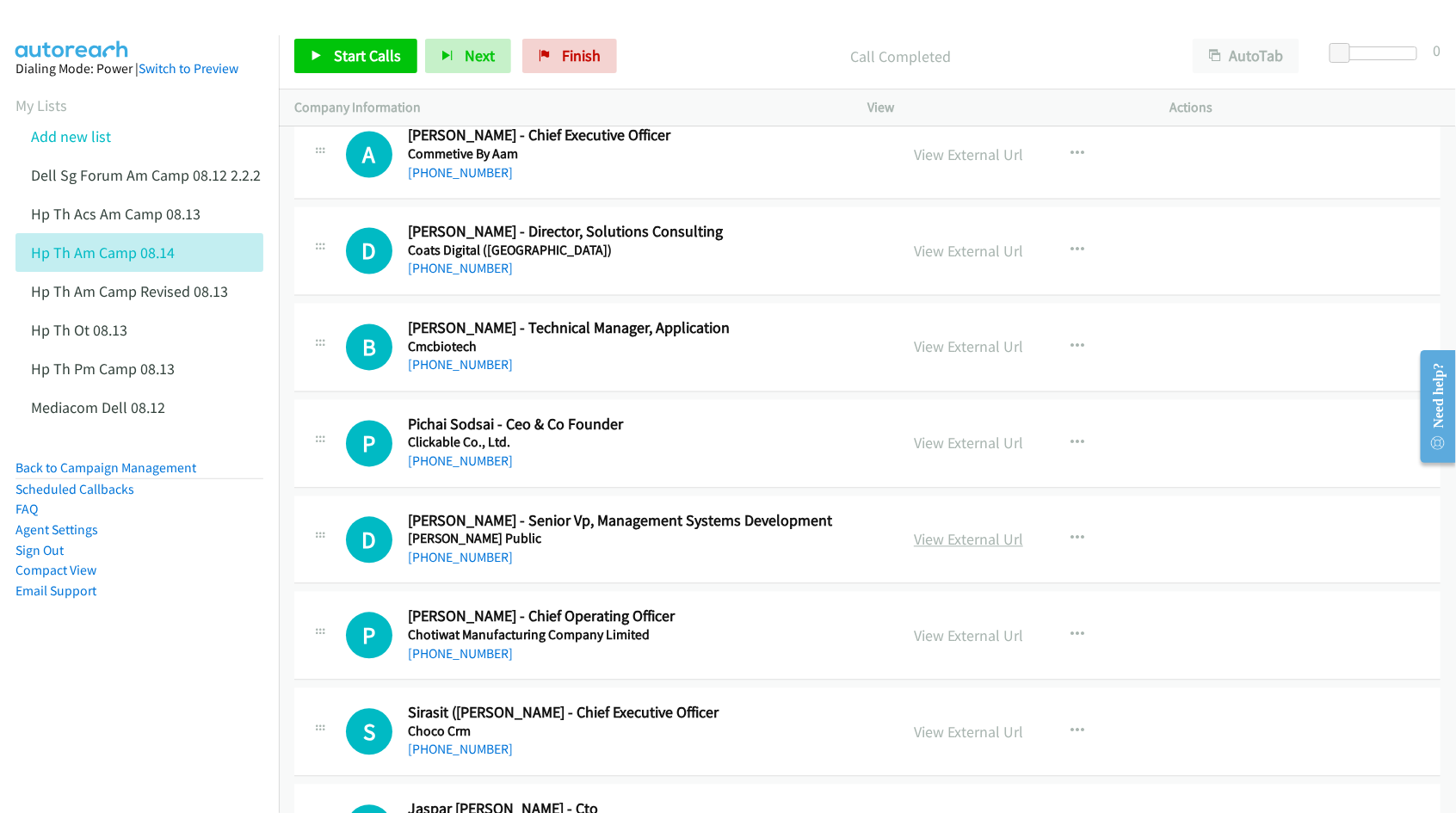
click at [956, 550] on link "View External Url" at bounding box center [968, 540] width 109 height 20
click at [944, 646] on link "View External Url" at bounding box center [968, 636] width 109 height 20
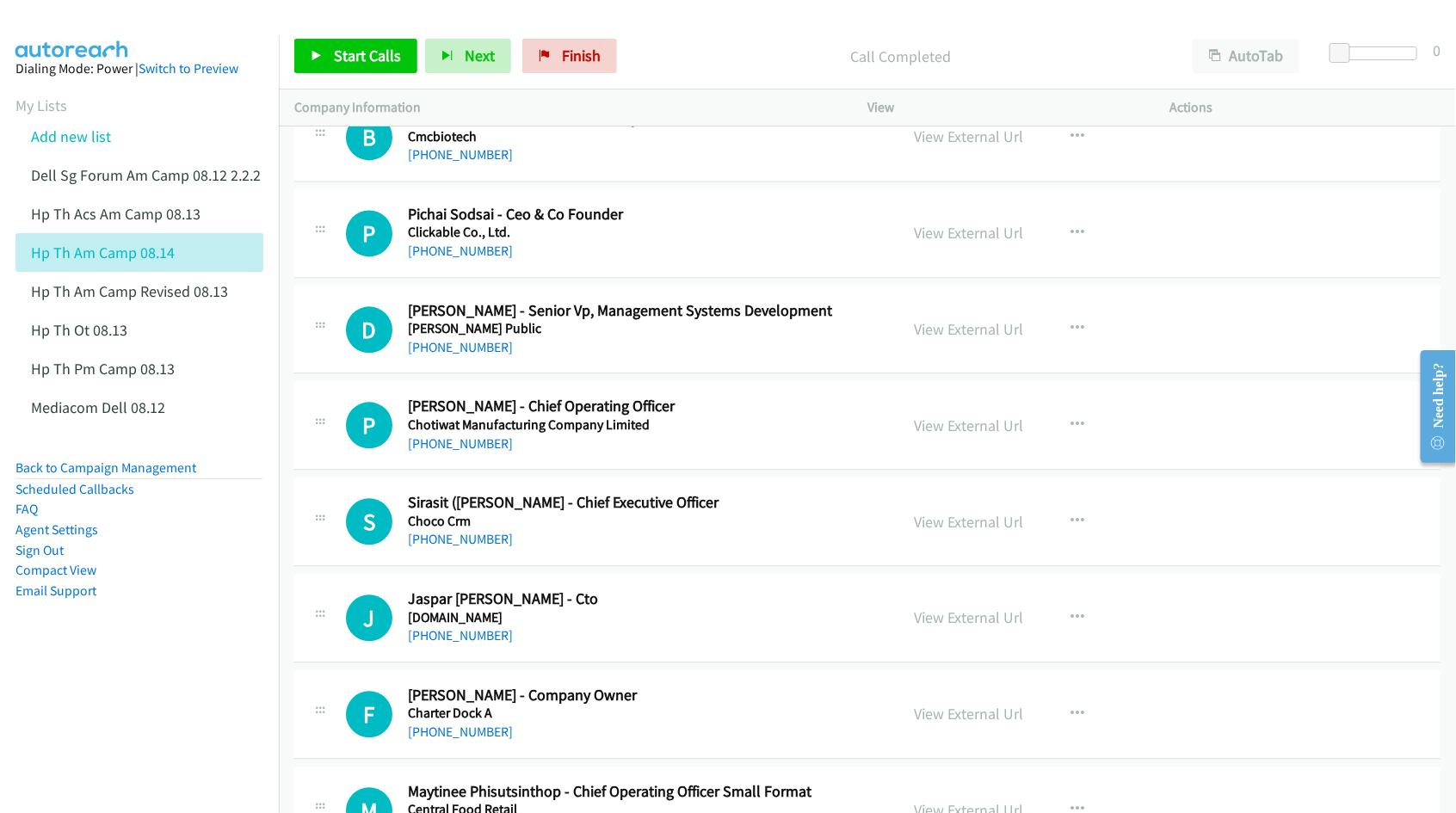
scroll to position [10433, 0]
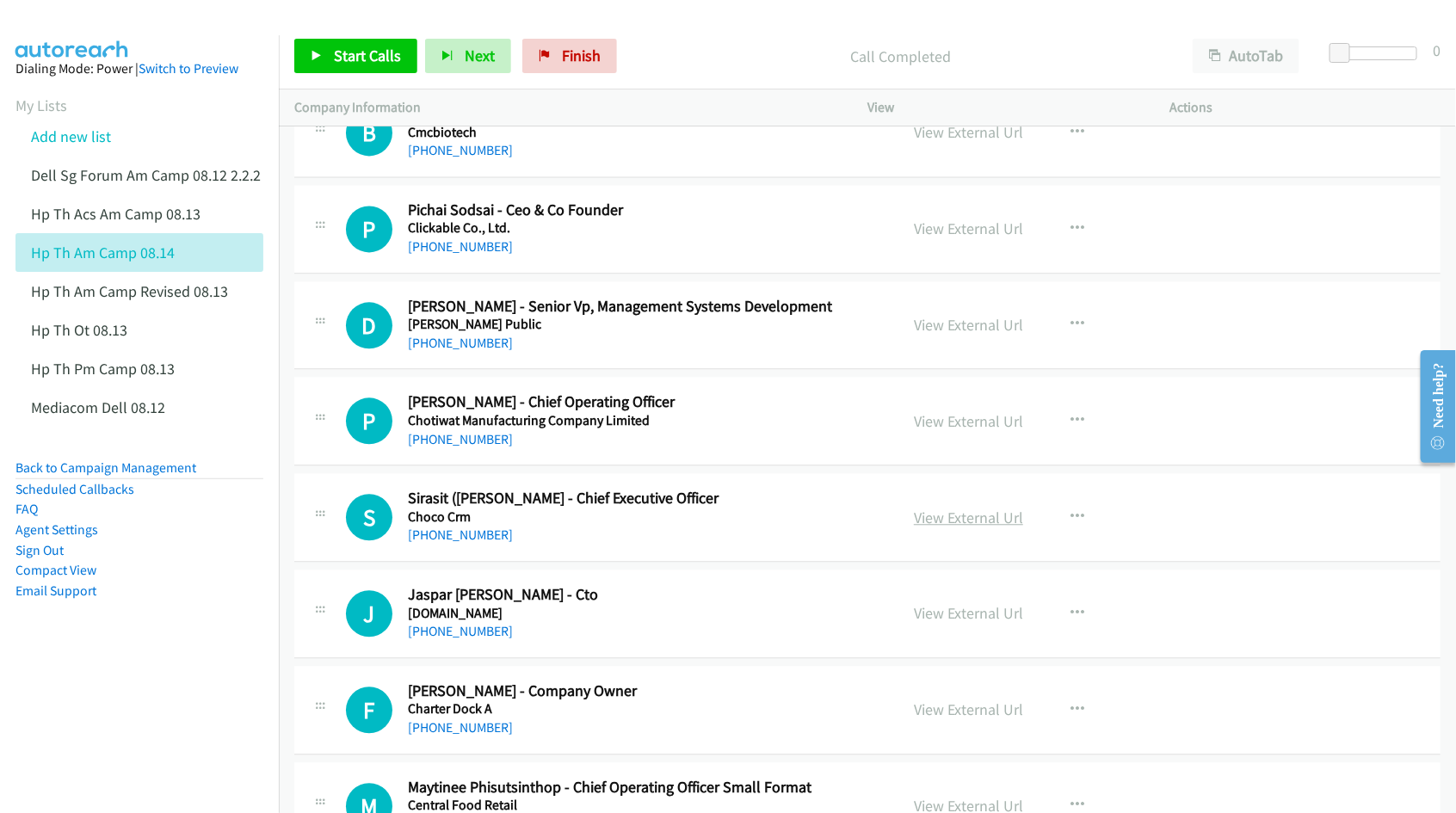
click at [943, 527] on link "View External Url" at bounding box center [968, 517] width 109 height 20
click at [936, 623] on link "View External Url" at bounding box center [968, 613] width 109 height 20
click at [944, 719] on link "View External Url" at bounding box center [968, 710] width 109 height 20
